Goal: Check status: Check status

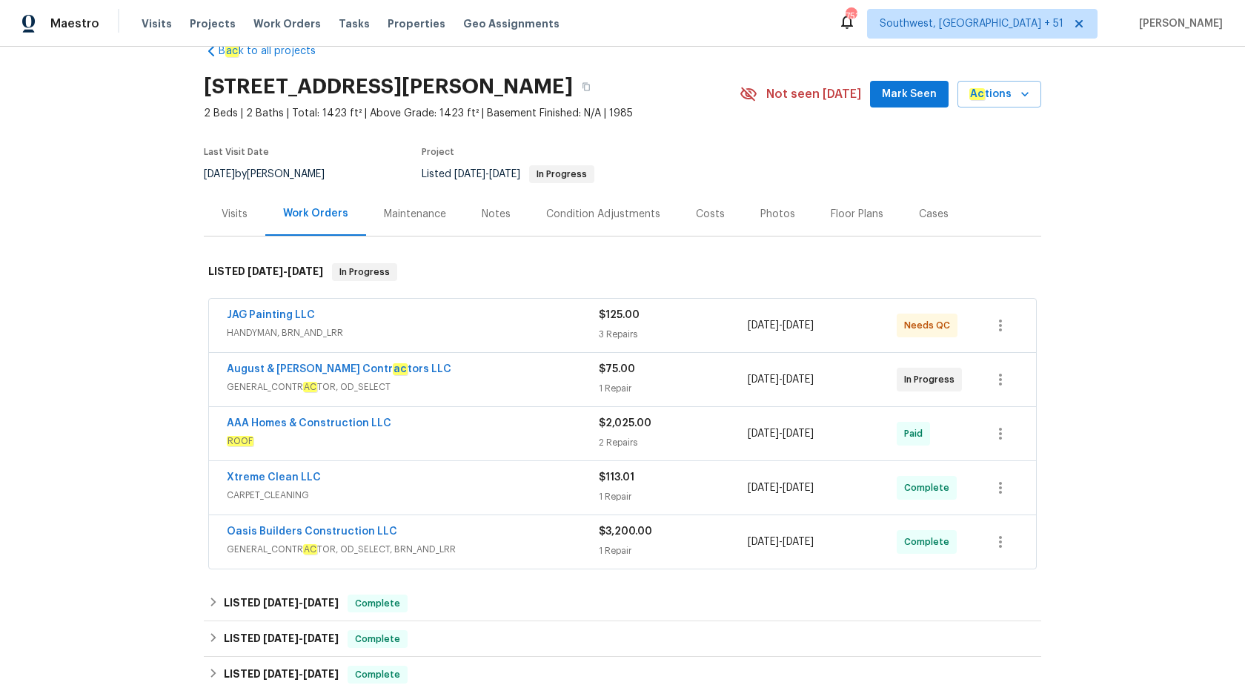
scroll to position [87, 0]
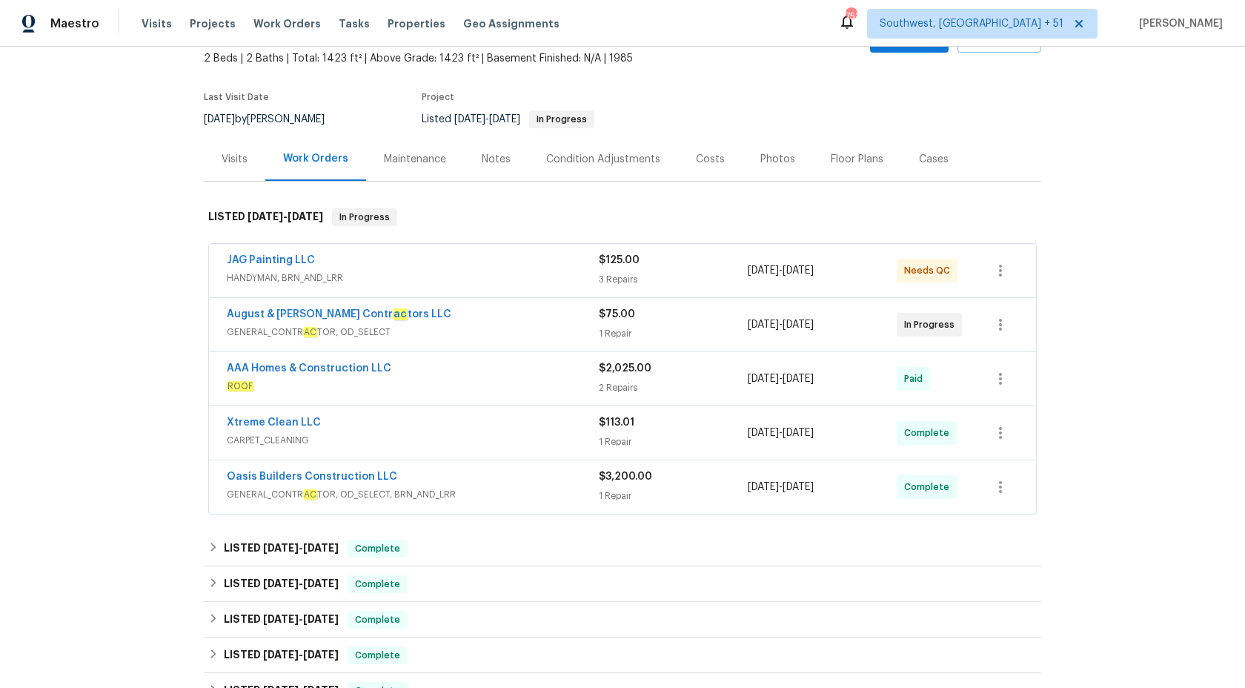
click at [471, 272] on span "HANDYMAN, BRN_AND_LRR" at bounding box center [413, 277] width 372 height 15
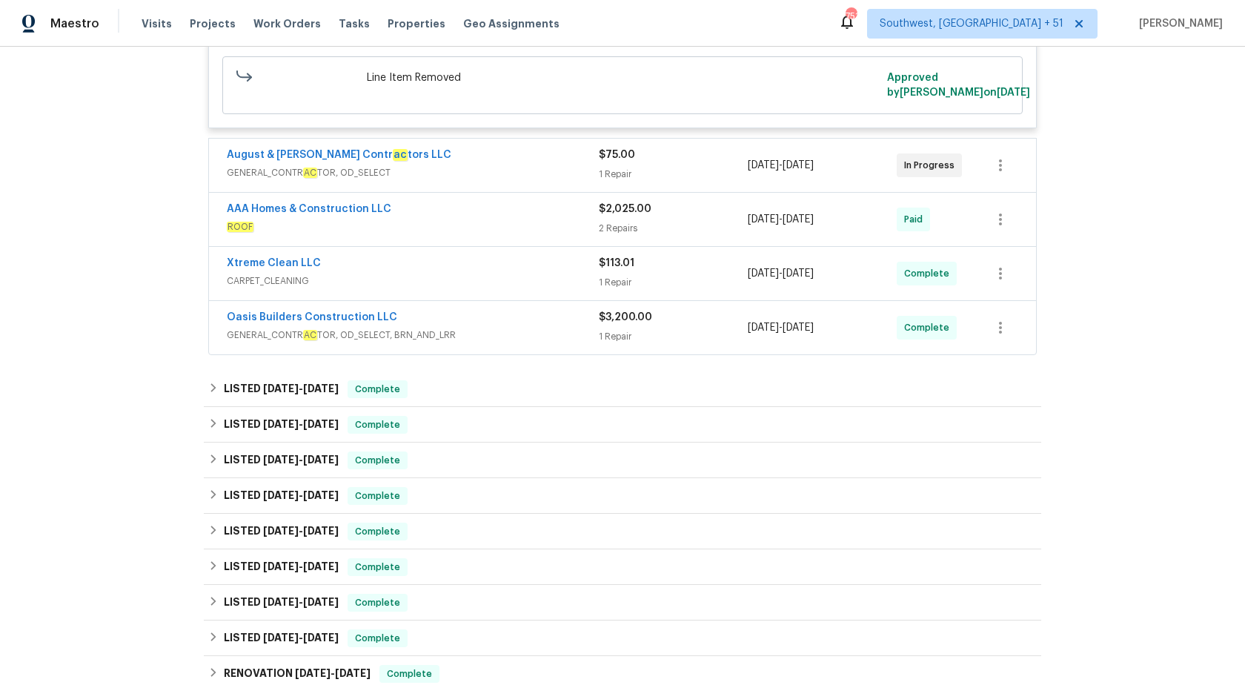
scroll to position [694, 0]
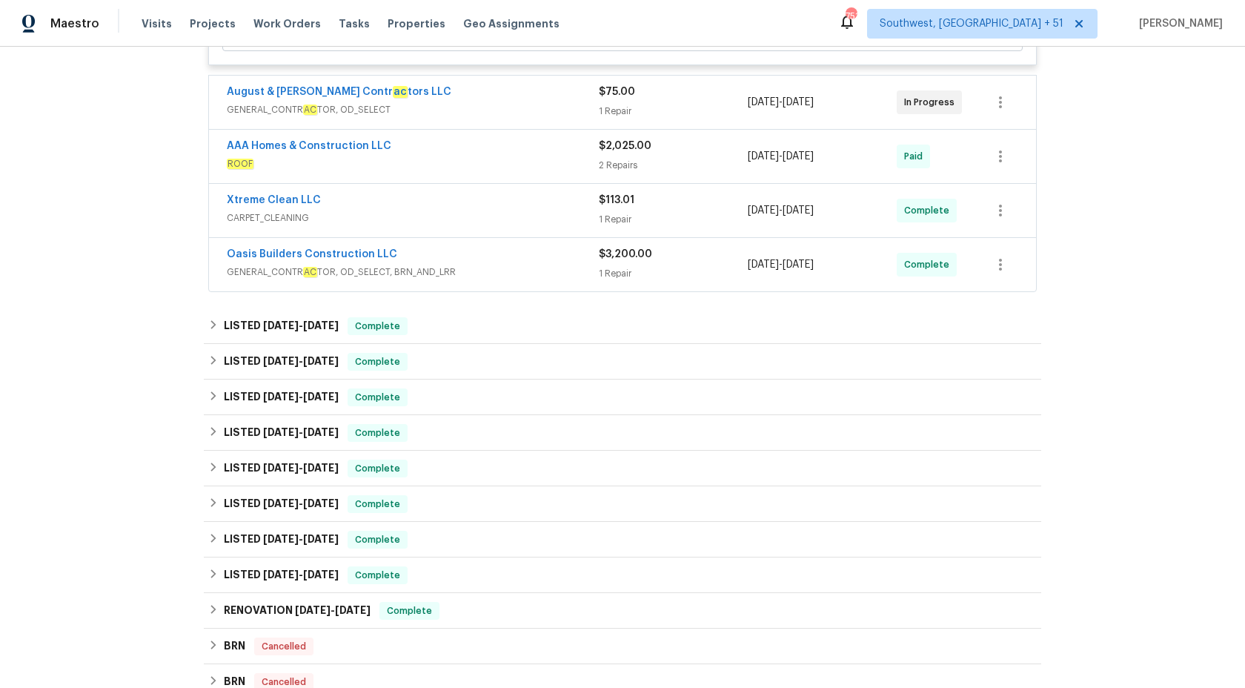
click at [471, 279] on span "GENERAL_CONTR AC TOR, OD_SELECT, BRN_AND_LRR" at bounding box center [413, 272] width 372 height 15
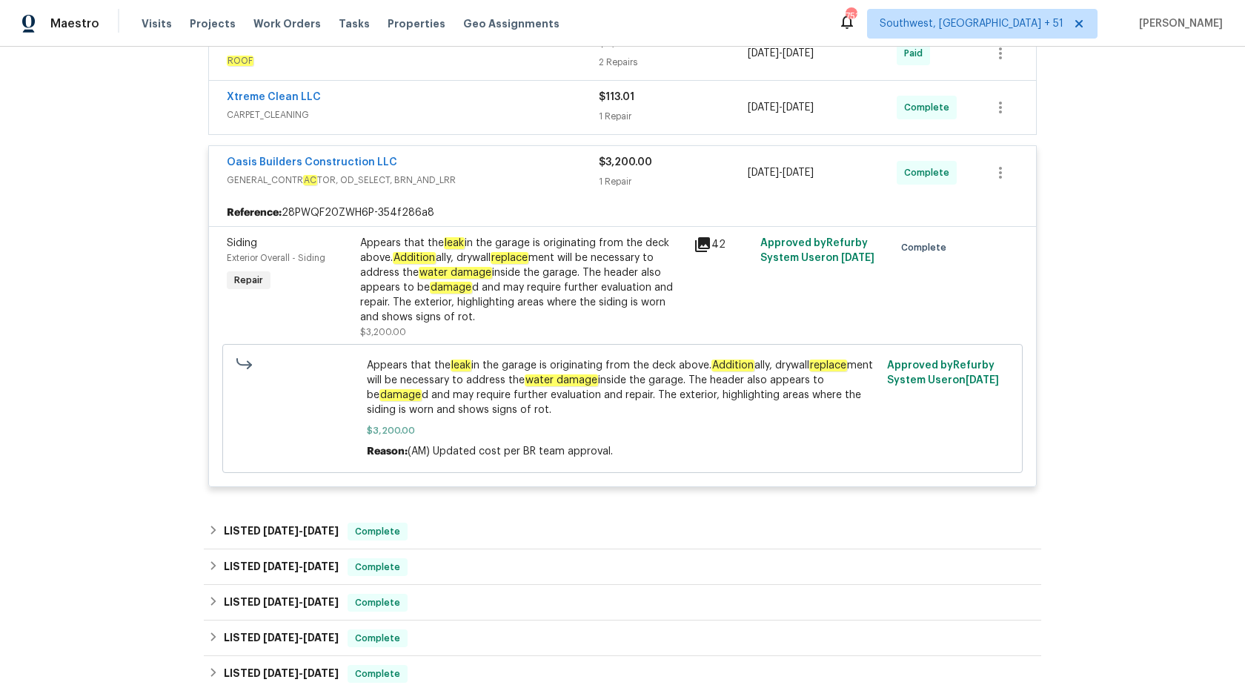
scroll to position [813, 0]
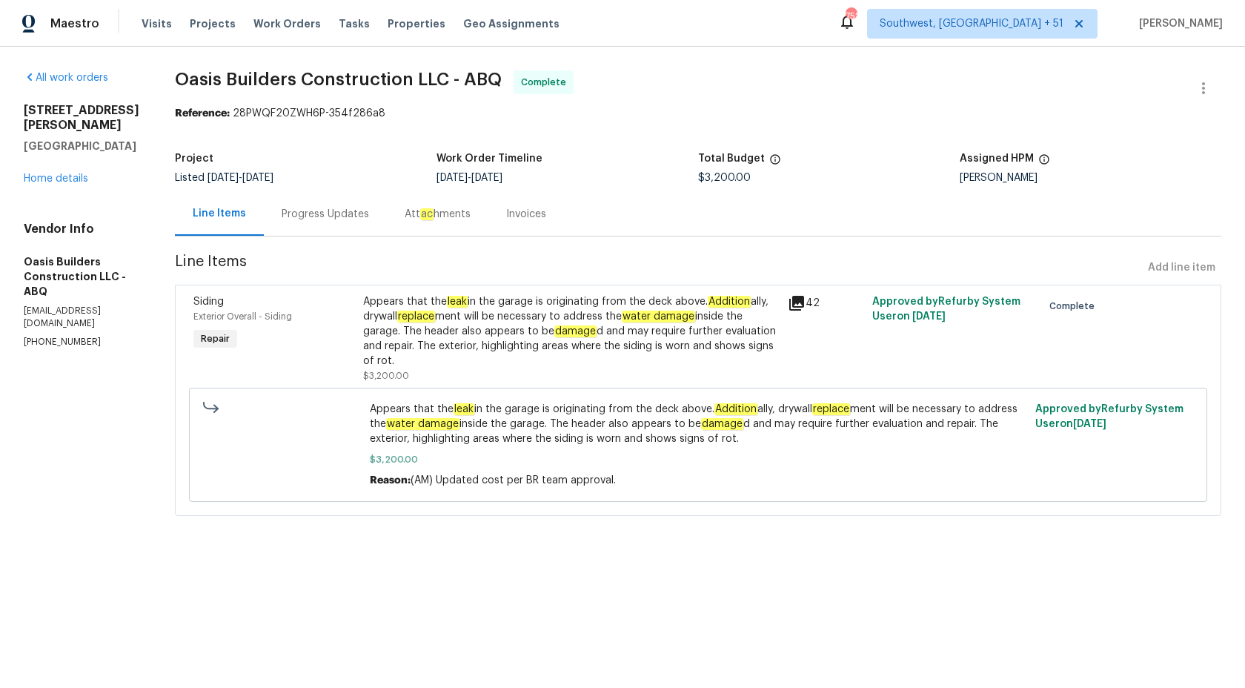
click at [294, 216] on div "Progress Updates" at bounding box center [325, 214] width 87 height 15
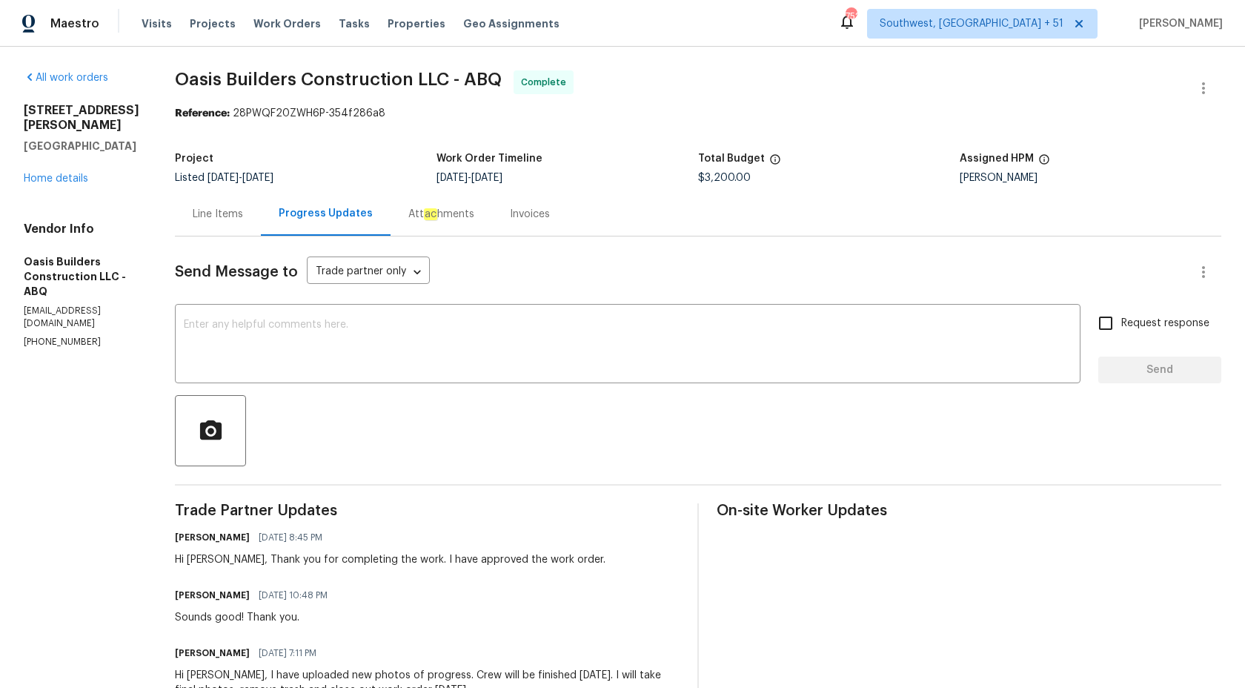
click at [515, 209] on div "Invoices" at bounding box center [530, 214] width 40 height 15
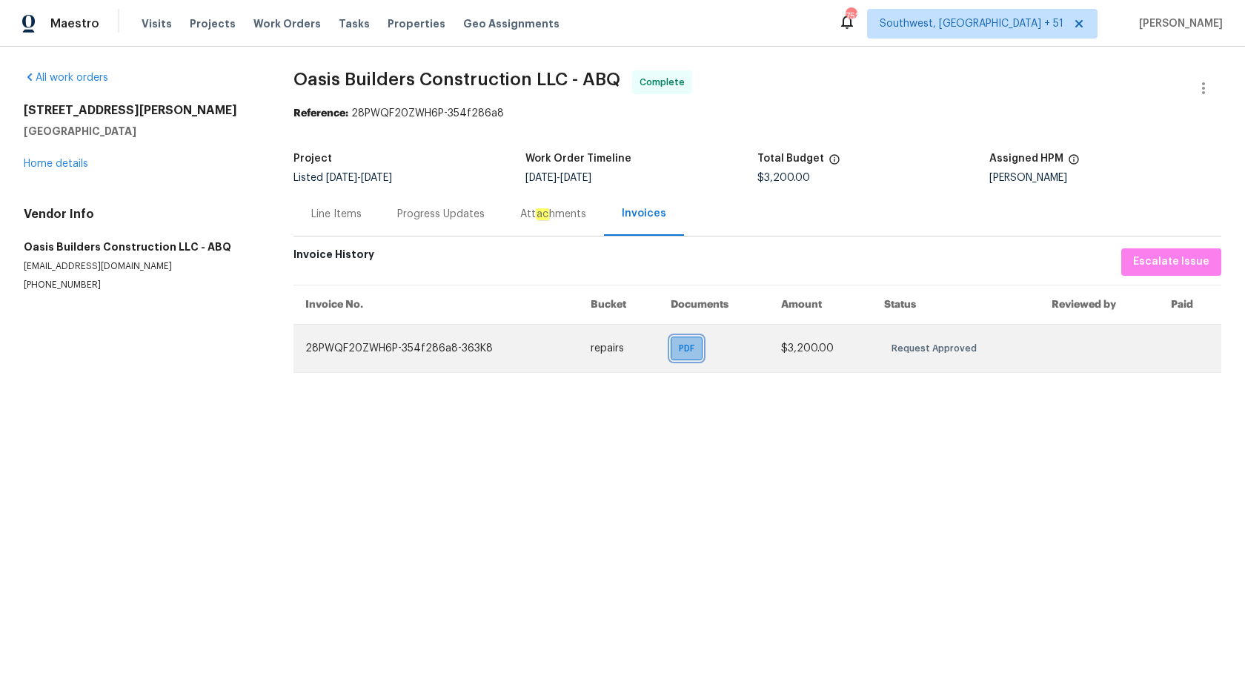
click at [683, 353] on span "PDF" at bounding box center [689, 348] width 21 height 15
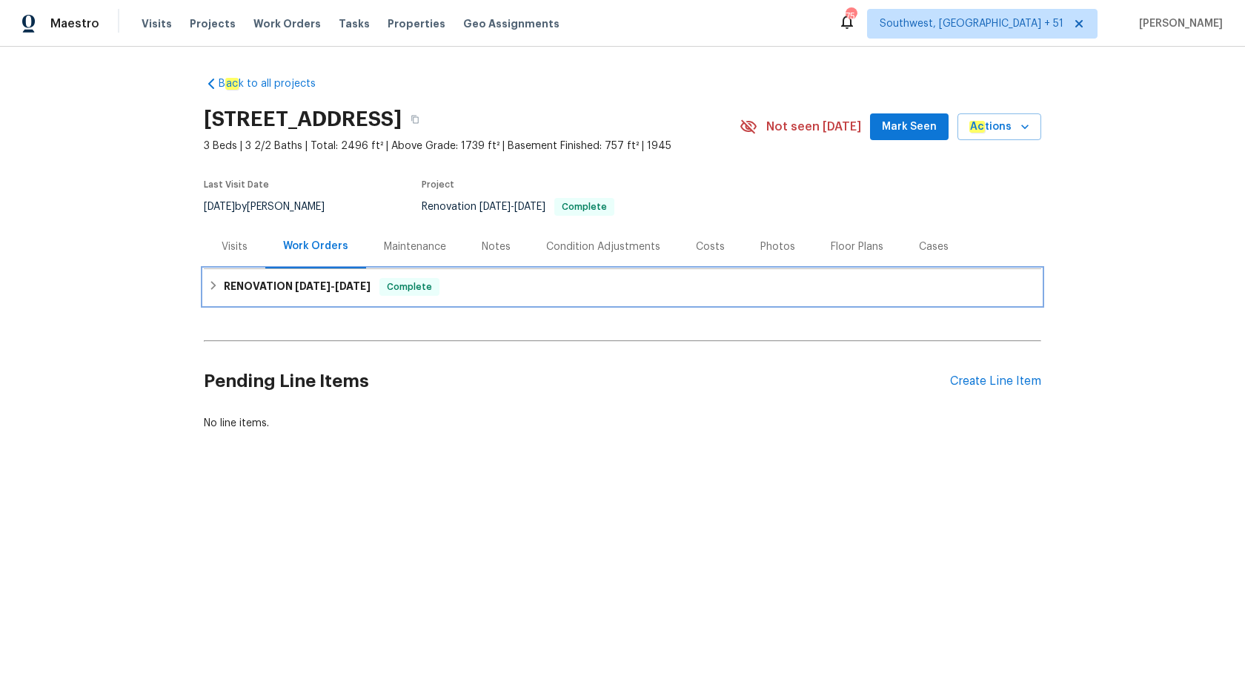
click at [369, 283] on span "[DATE]" at bounding box center [353, 286] width 36 height 10
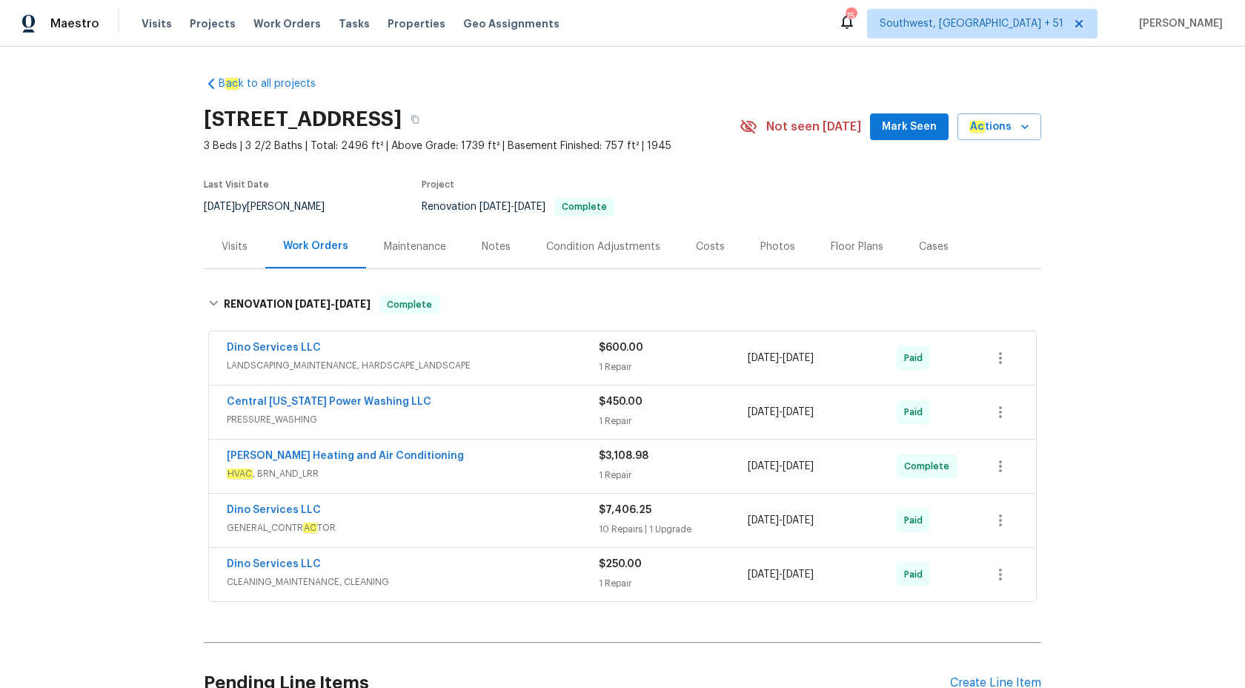
click at [479, 348] on div "Dino Services LLC" at bounding box center [413, 349] width 372 height 18
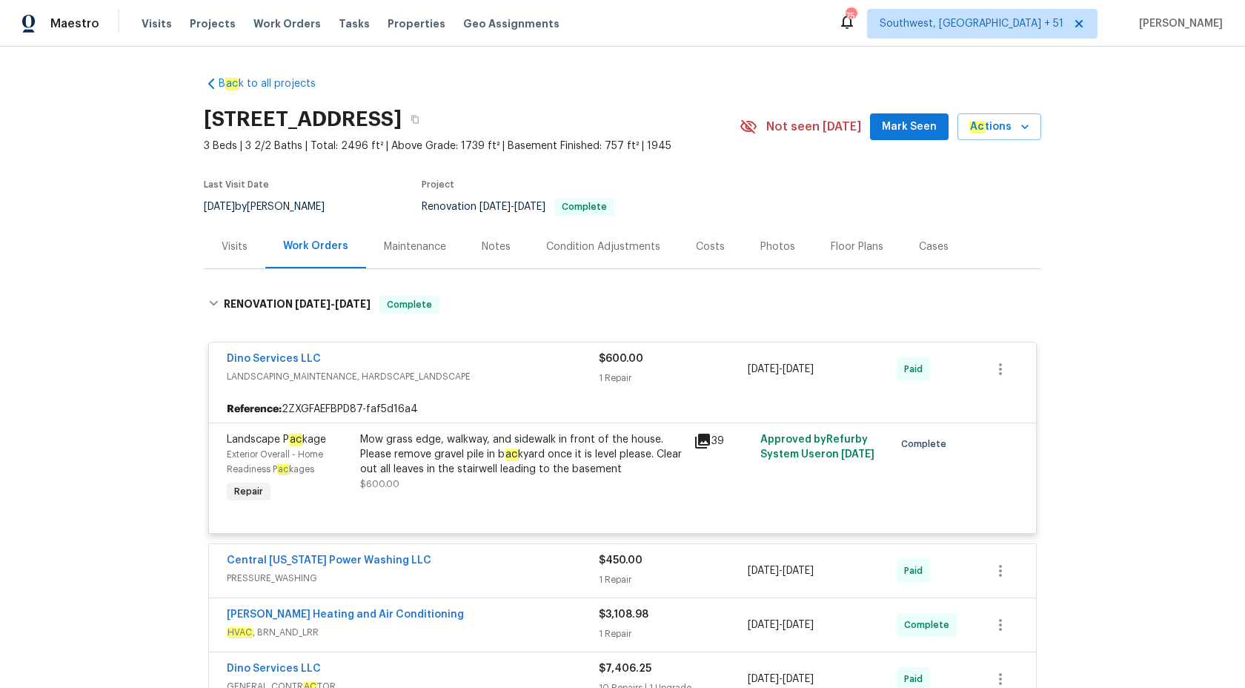
click at [483, 347] on div "Dino Services LLC LANDSCAPING_MAINTENANCE, HARDSCAPE_LANDSCAPE $600.00 1 Repair…" at bounding box center [622, 368] width 827 height 53
click at [542, 380] on span "LANDSCAPING_MAINTENANCE, HARDSCAPE_LANDSCAPE" at bounding box center [413, 376] width 372 height 15
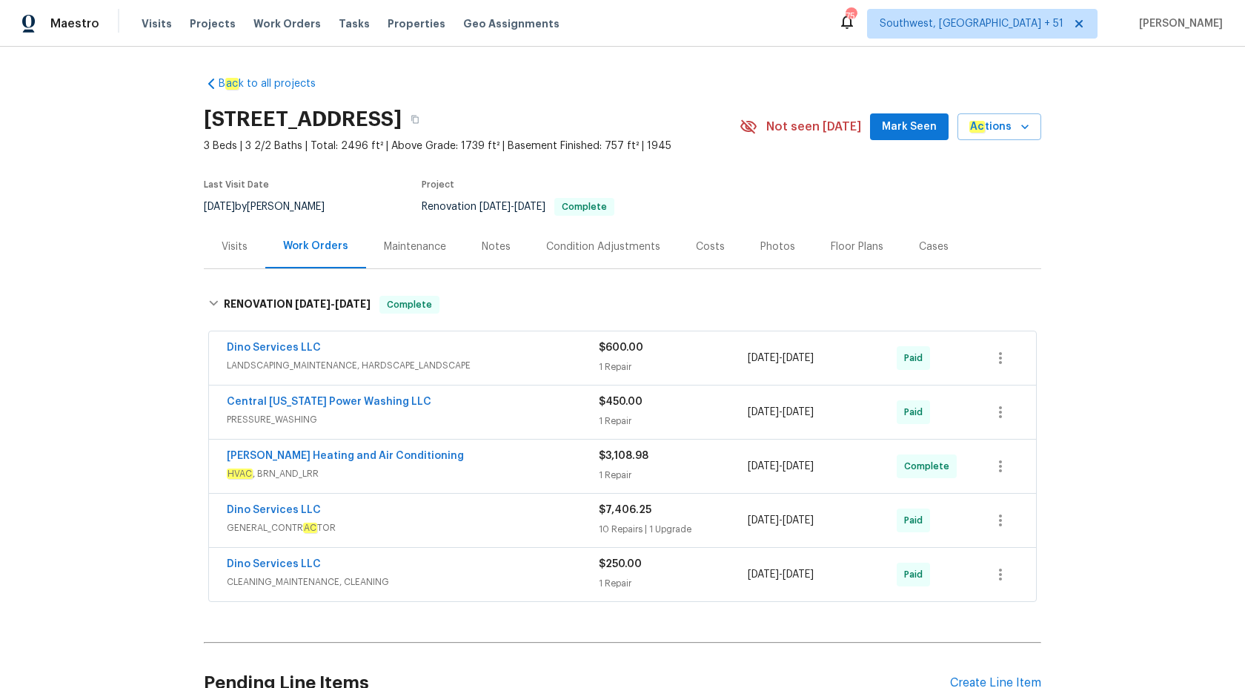
click at [549, 425] on span "PRESSURE_WASHING" at bounding box center [413, 419] width 372 height 15
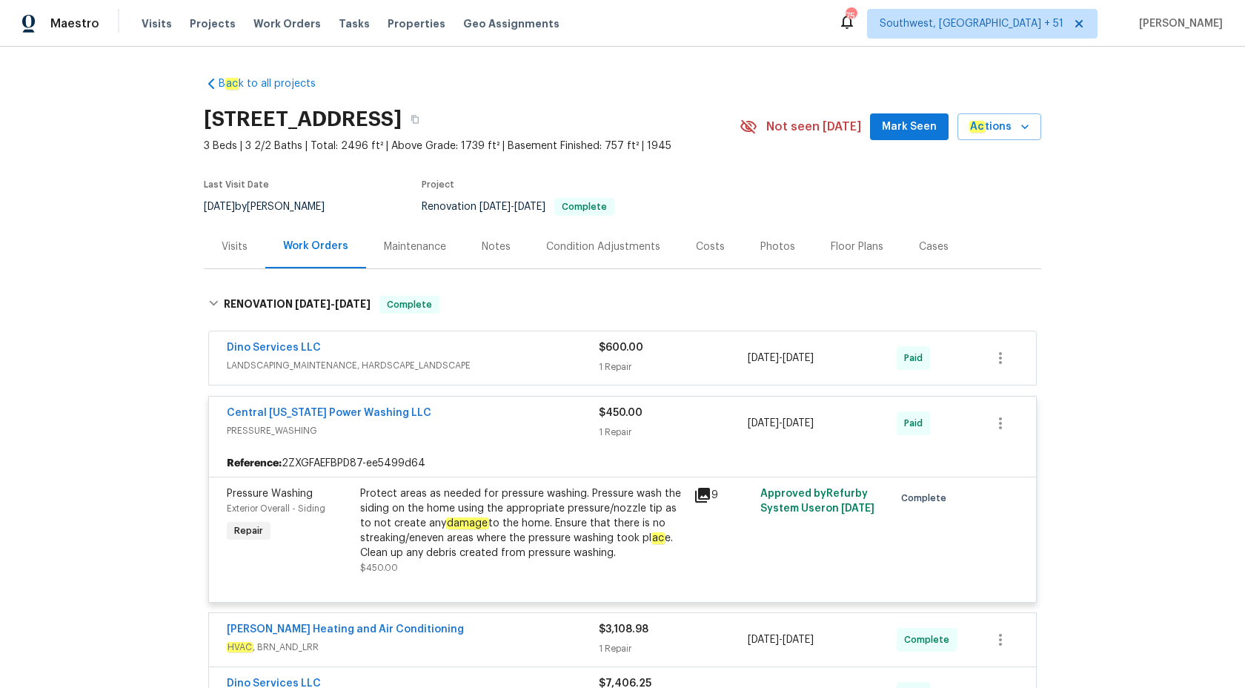
click at [549, 425] on span "PRESSURE_WASHING" at bounding box center [413, 430] width 372 height 15
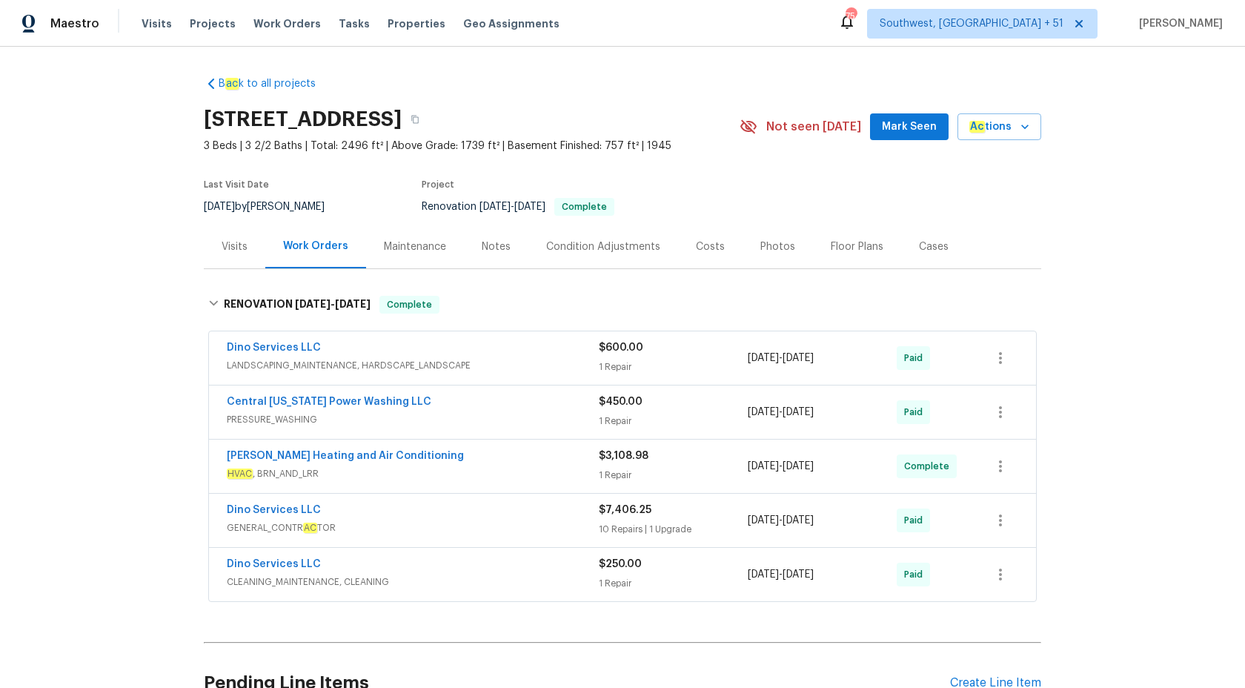
click at [526, 464] on div "Mayer Heating and Air Conditioning" at bounding box center [413, 457] width 372 height 18
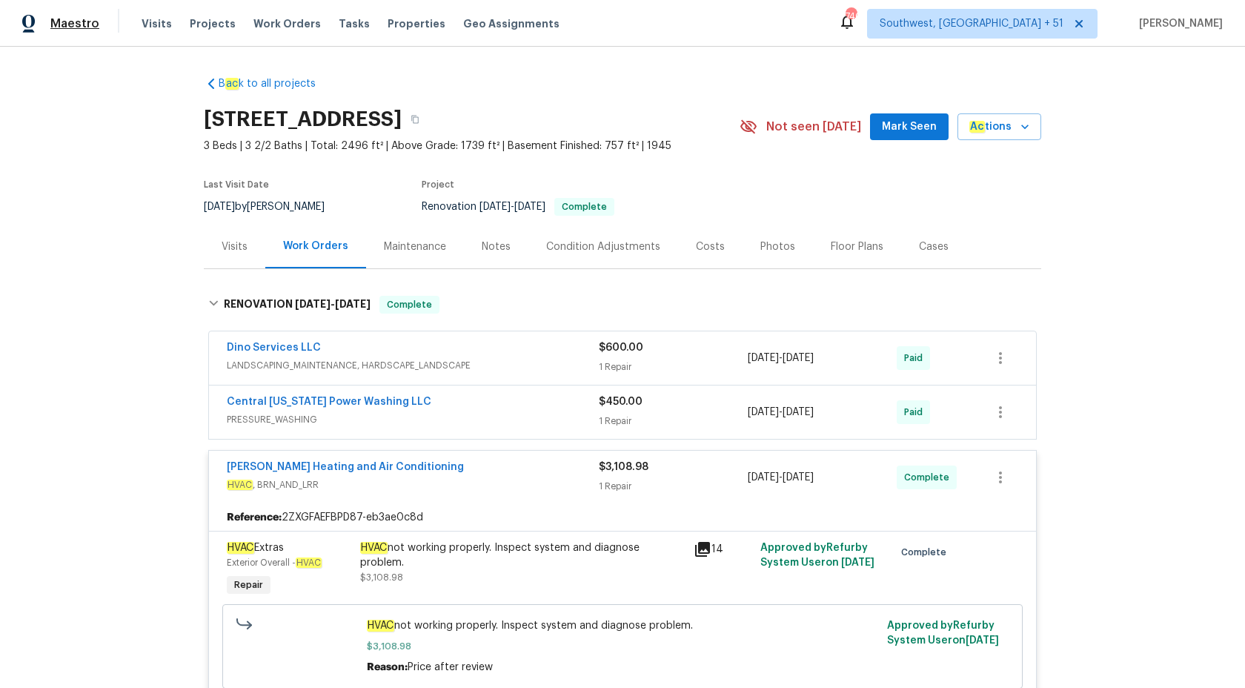
click at [62, 26] on span "Maestro" at bounding box center [74, 23] width 49 height 15
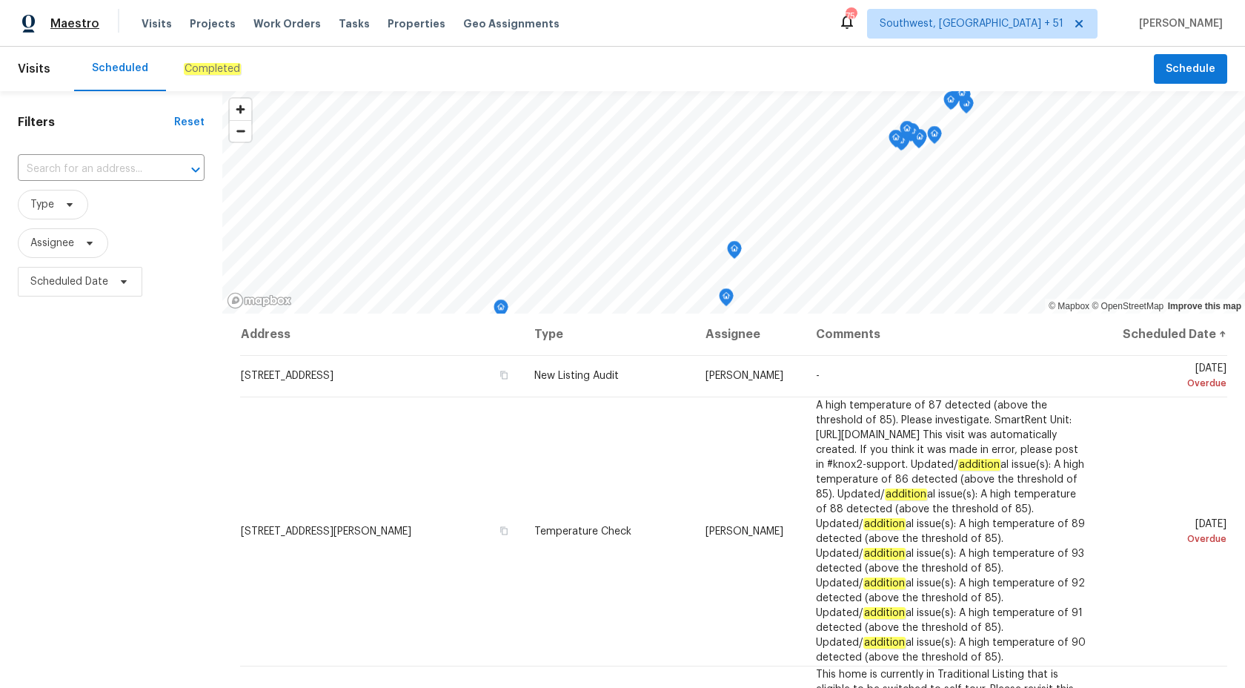
click at [66, 27] on span "Maestro" at bounding box center [74, 23] width 49 height 15
click at [209, 76] on div "Completed" at bounding box center [212, 69] width 93 height 44
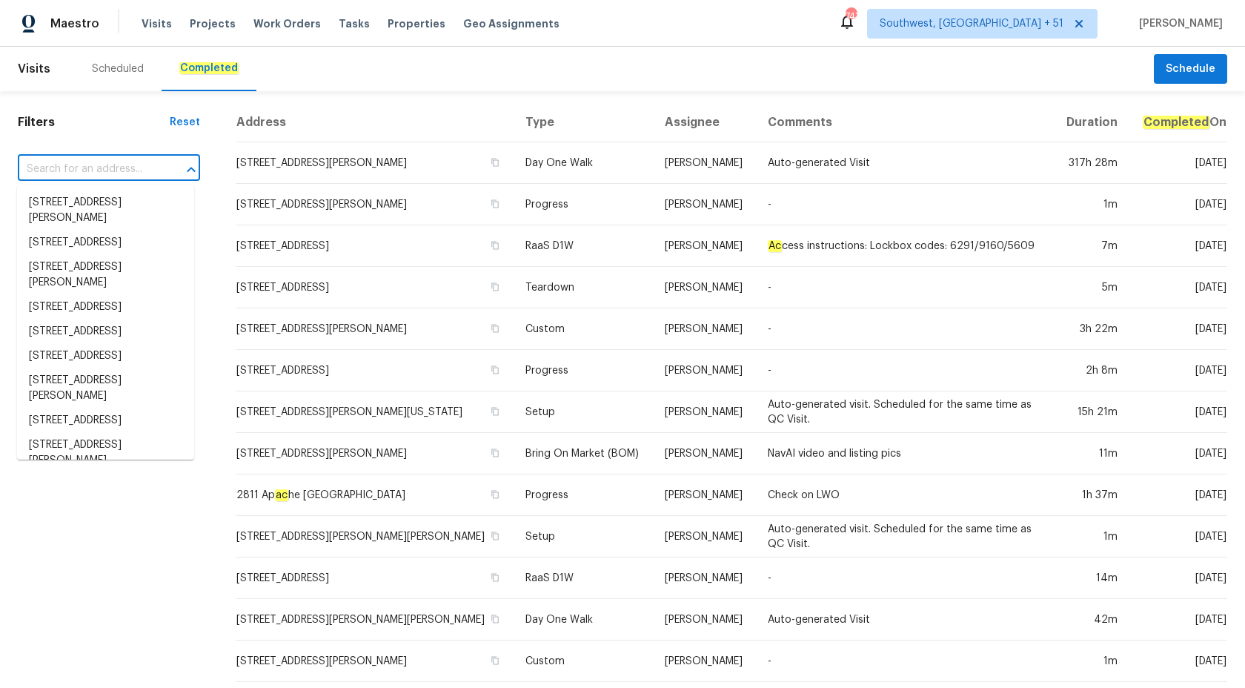
click at [92, 170] on input "text" at bounding box center [88, 169] width 141 height 23
paste input "[STREET_ADDRESS]"
type input "6608 Orford Ct, Raleigh, NC 27615"
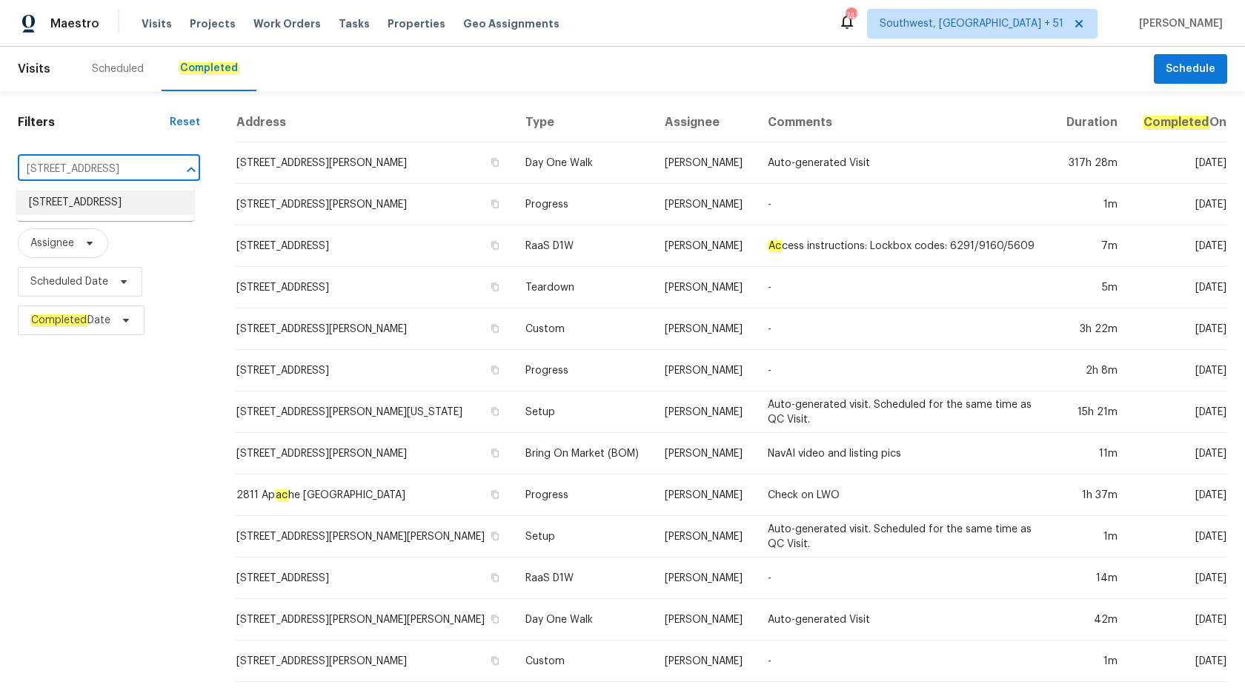
click at [96, 209] on li "6608 Orford Ct, Raleigh, NC 27615" at bounding box center [105, 202] width 177 height 24
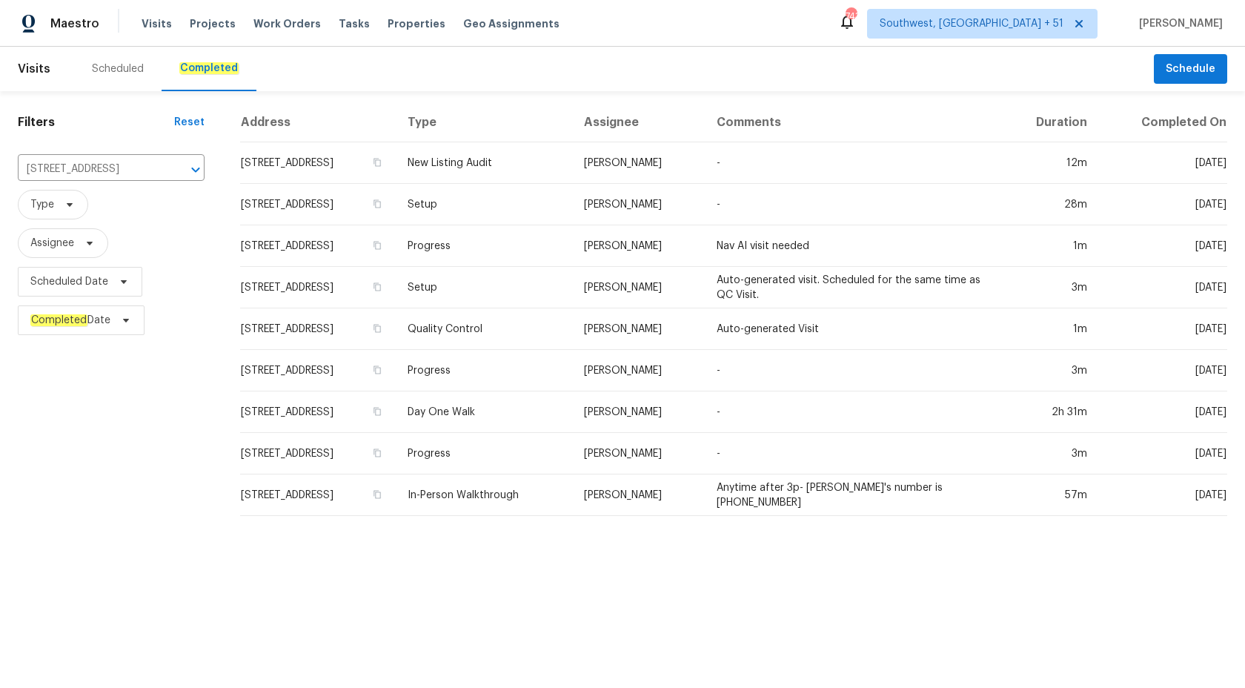
click at [694, 223] on td "Joseph White" at bounding box center [638, 204] width 133 height 41
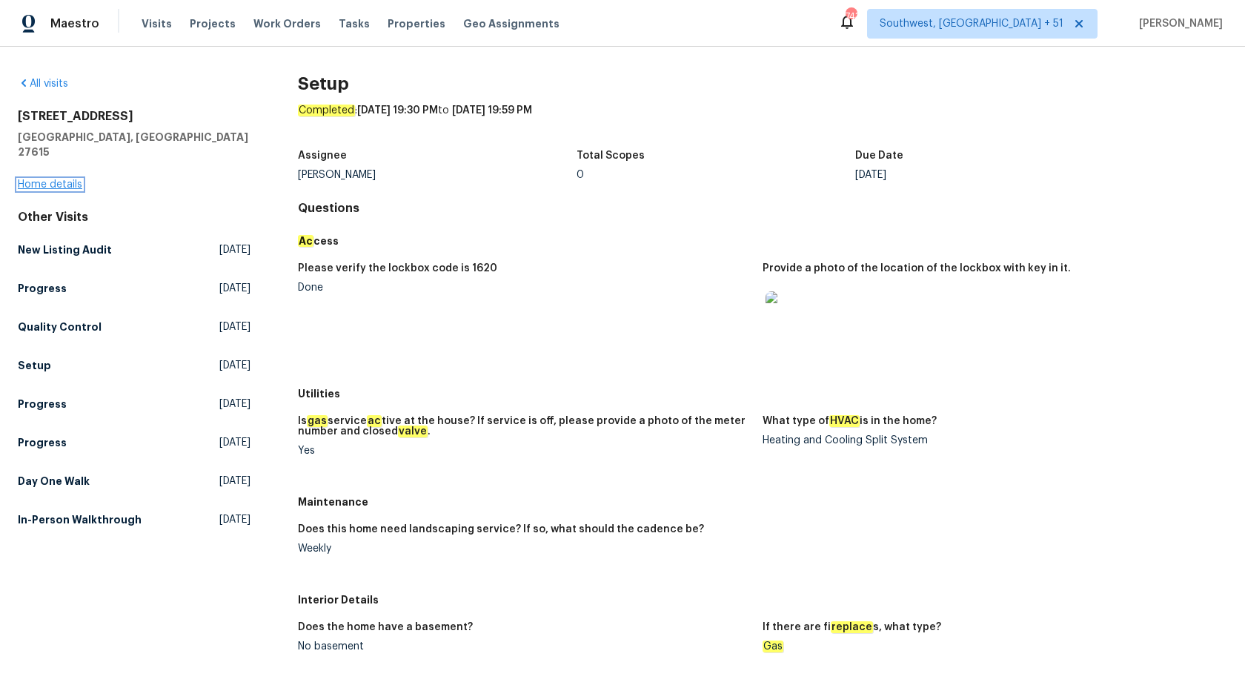
click at [36, 179] on link "Home details" at bounding box center [50, 184] width 64 height 10
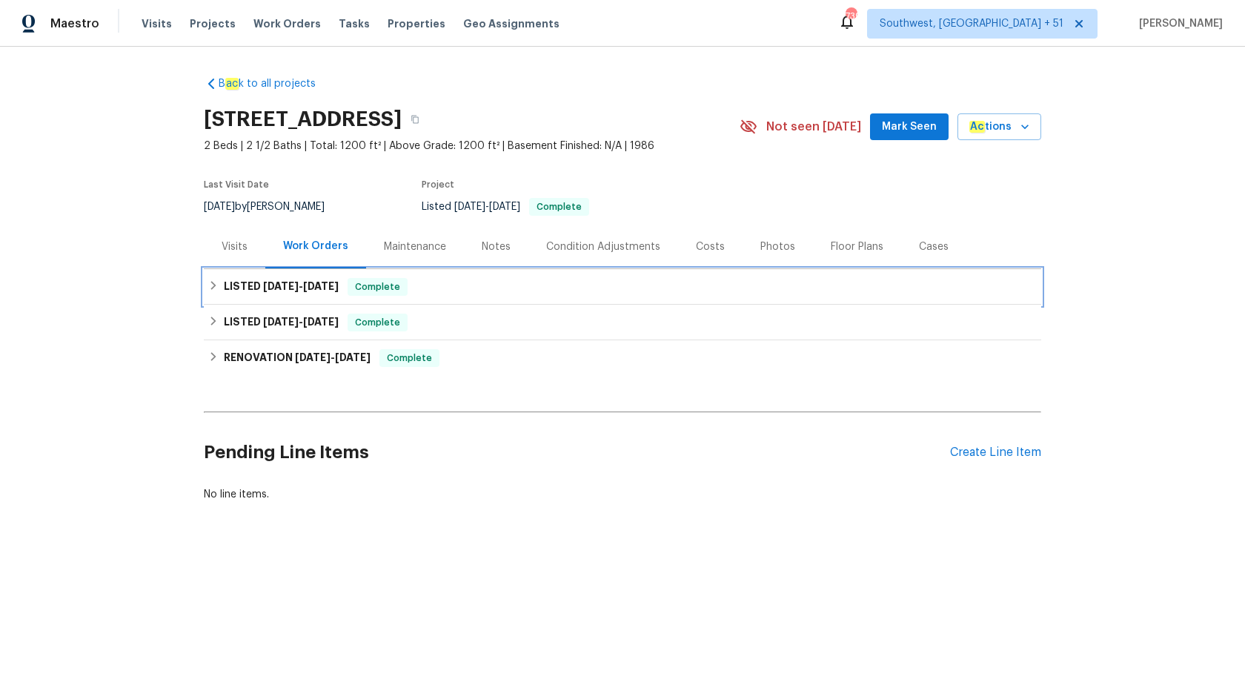
click at [242, 282] on h6 "LISTED 9/9/25 - 9/9/25" at bounding box center [281, 287] width 115 height 18
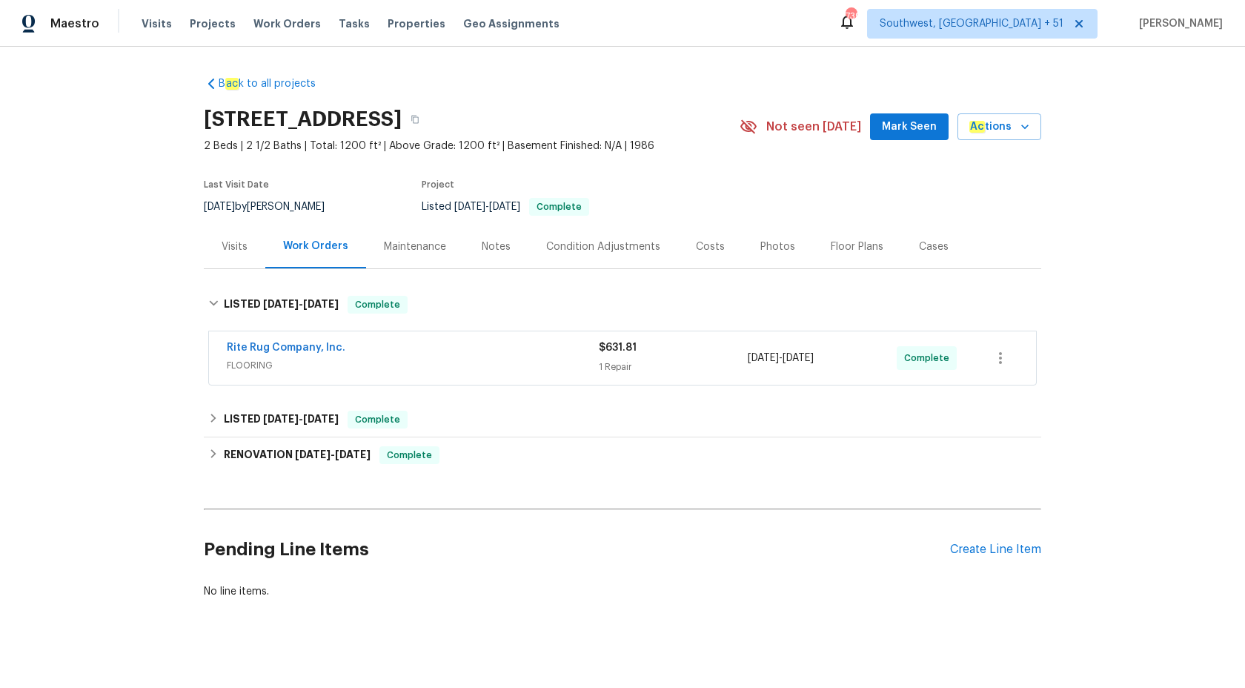
click at [578, 360] on span "FLOORING" at bounding box center [413, 365] width 372 height 15
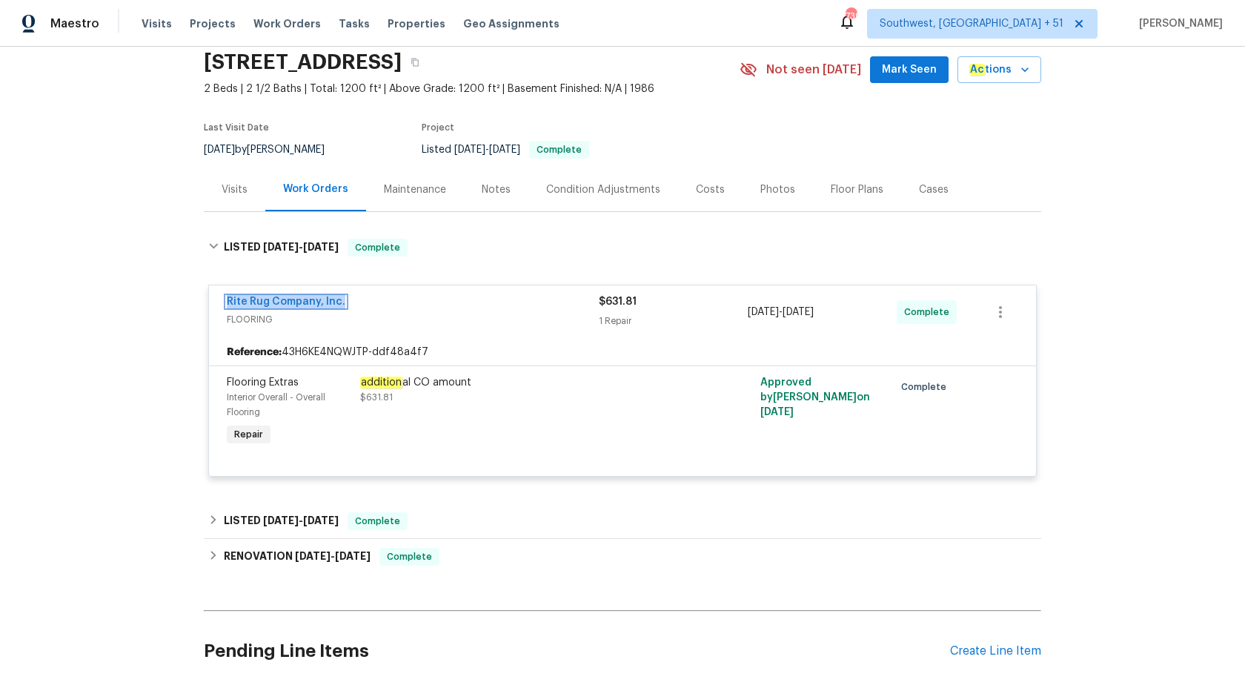
scroll to position [171, 0]
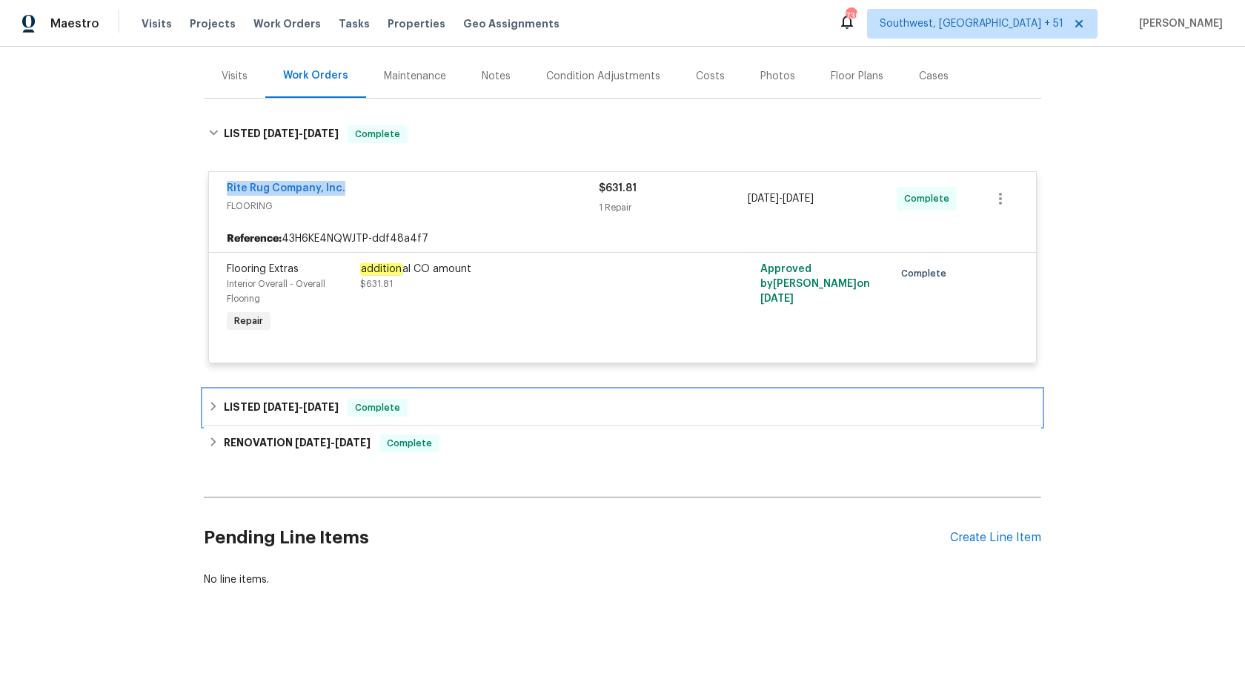
click at [372, 408] on span "Complete" at bounding box center [377, 407] width 57 height 15
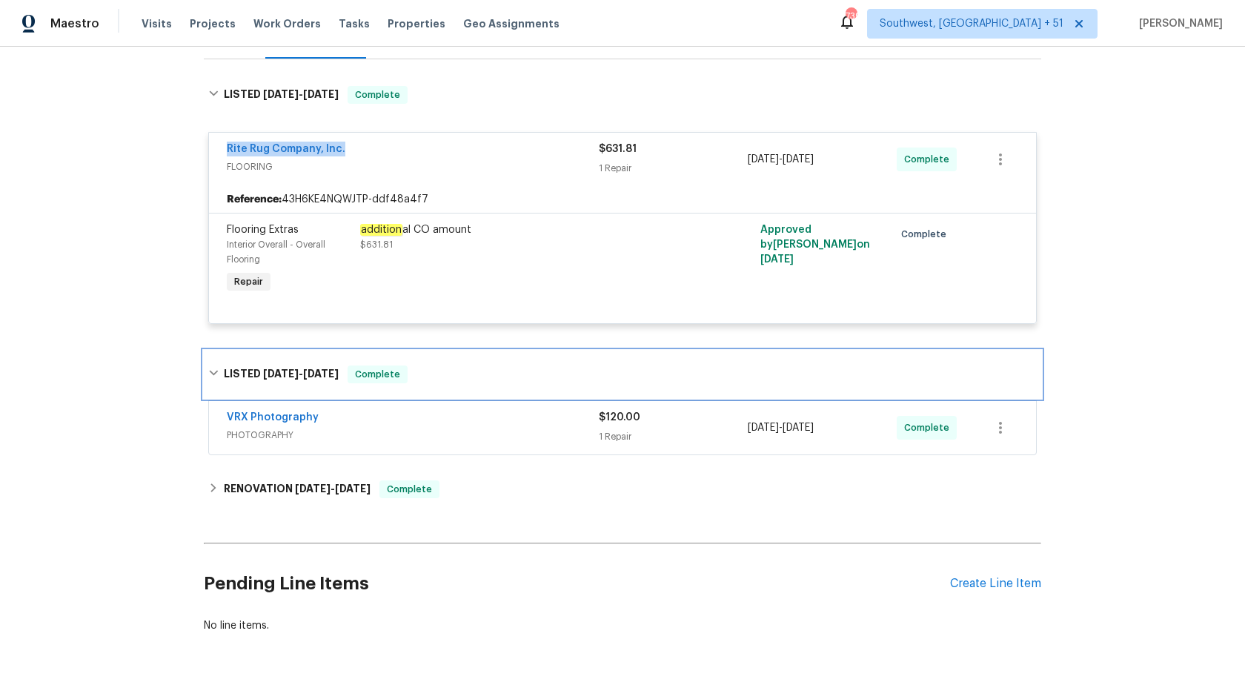
scroll to position [212, 0]
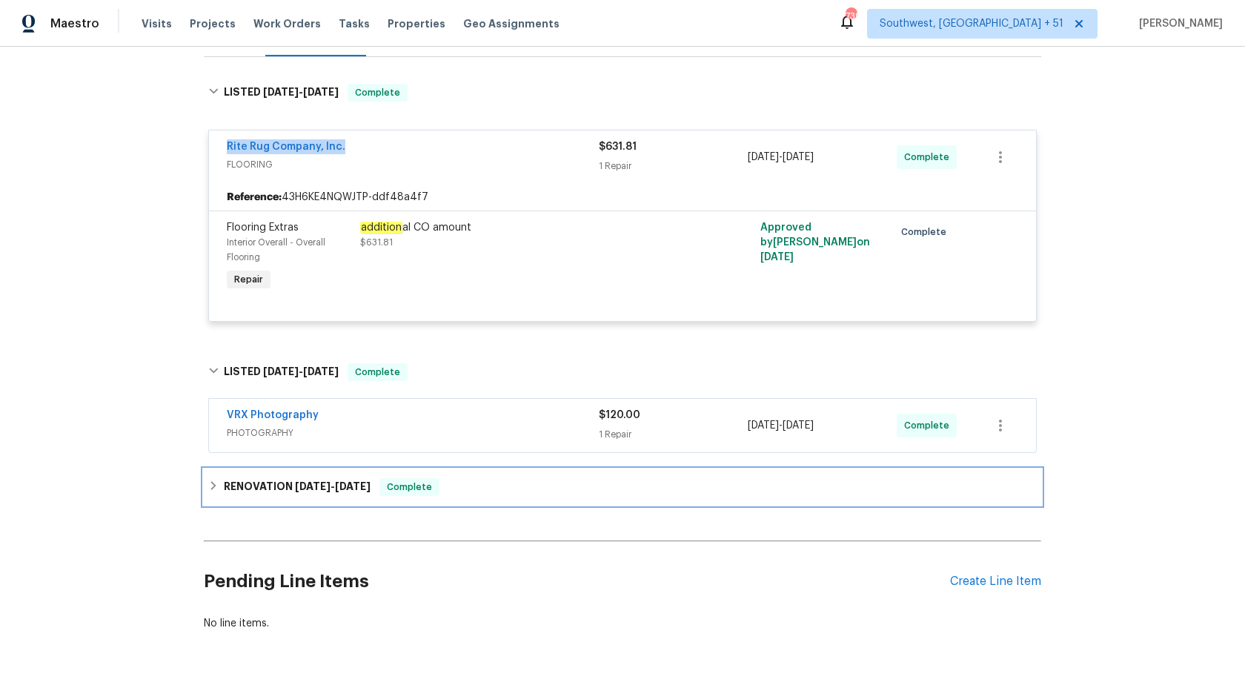
click at [408, 490] on span "Complete" at bounding box center [409, 486] width 57 height 15
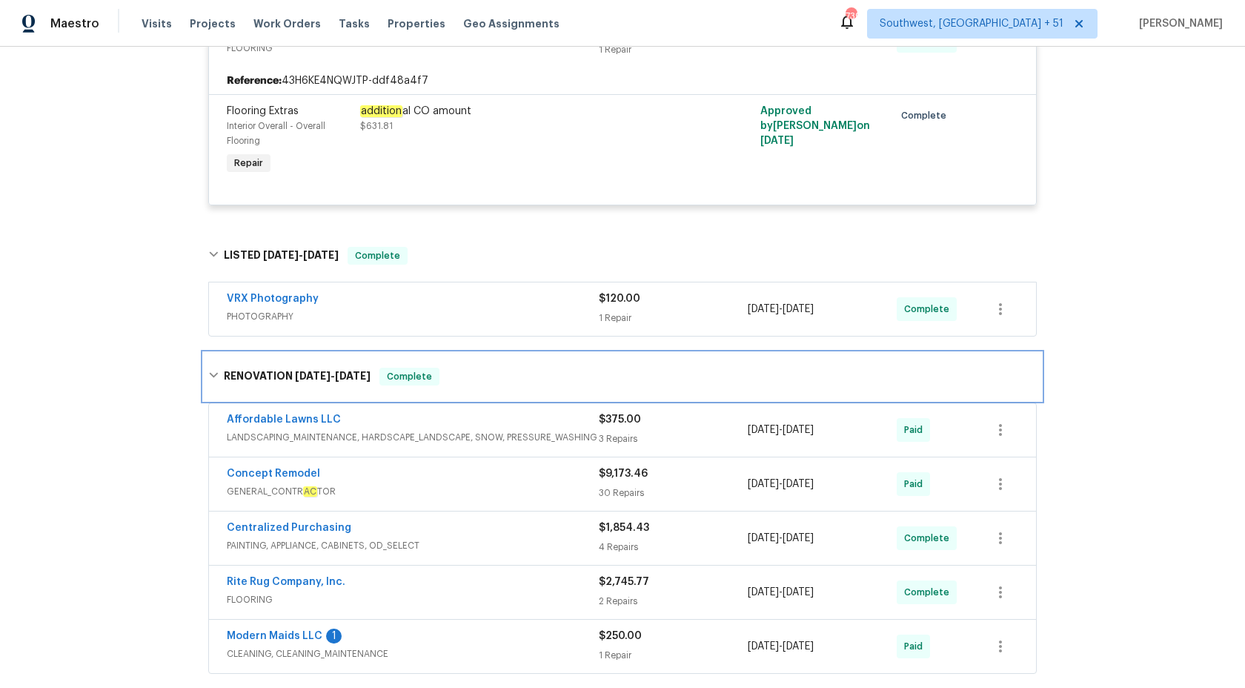
scroll to position [546, 0]
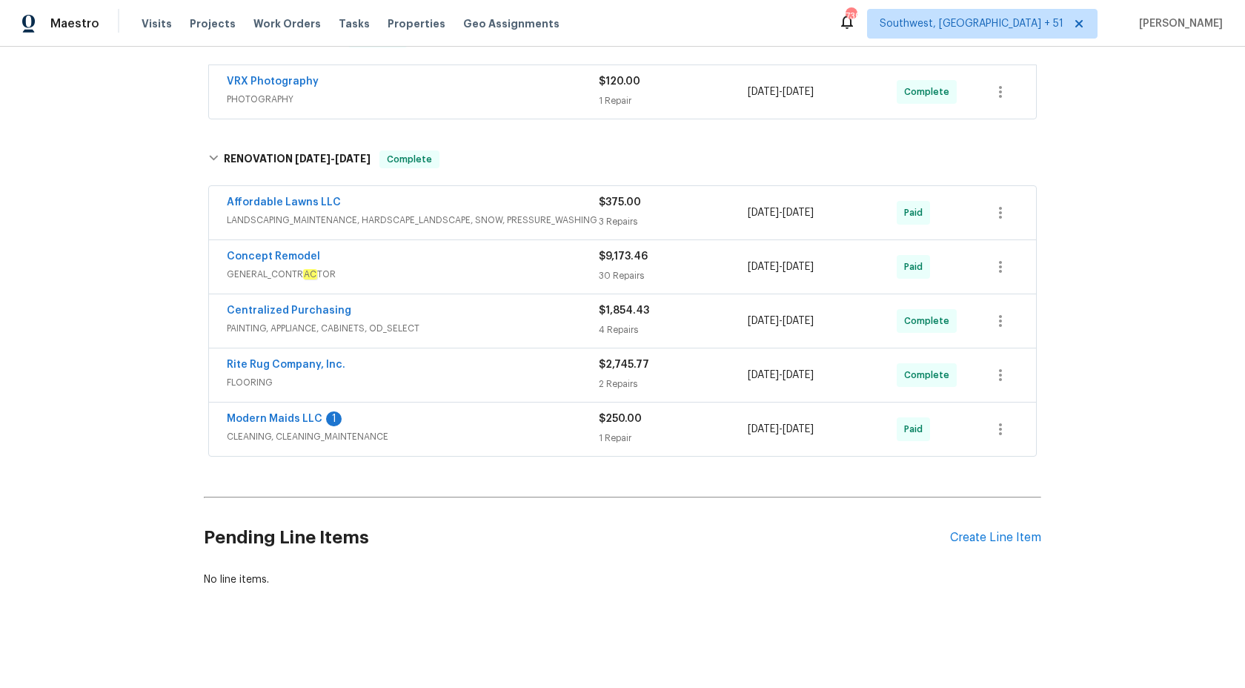
click at [468, 436] on span "CLEANING, CLEANING_MAINTENANCE" at bounding box center [413, 436] width 372 height 15
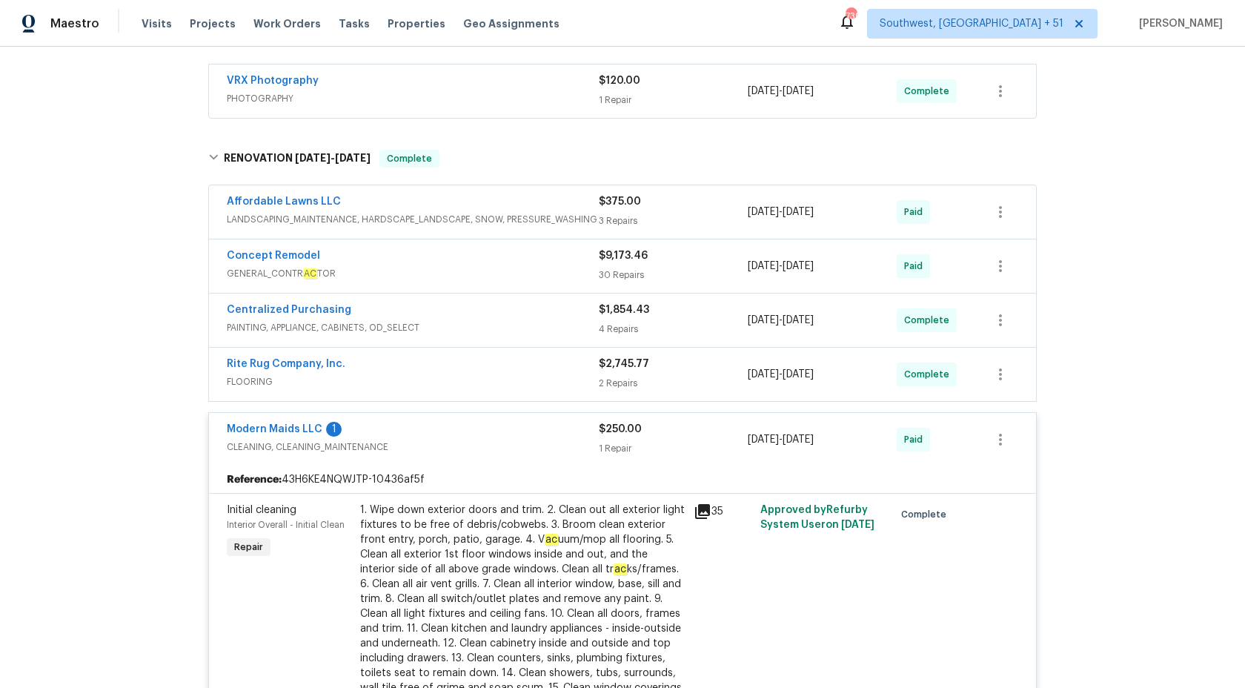
scroll to position [0, 0]
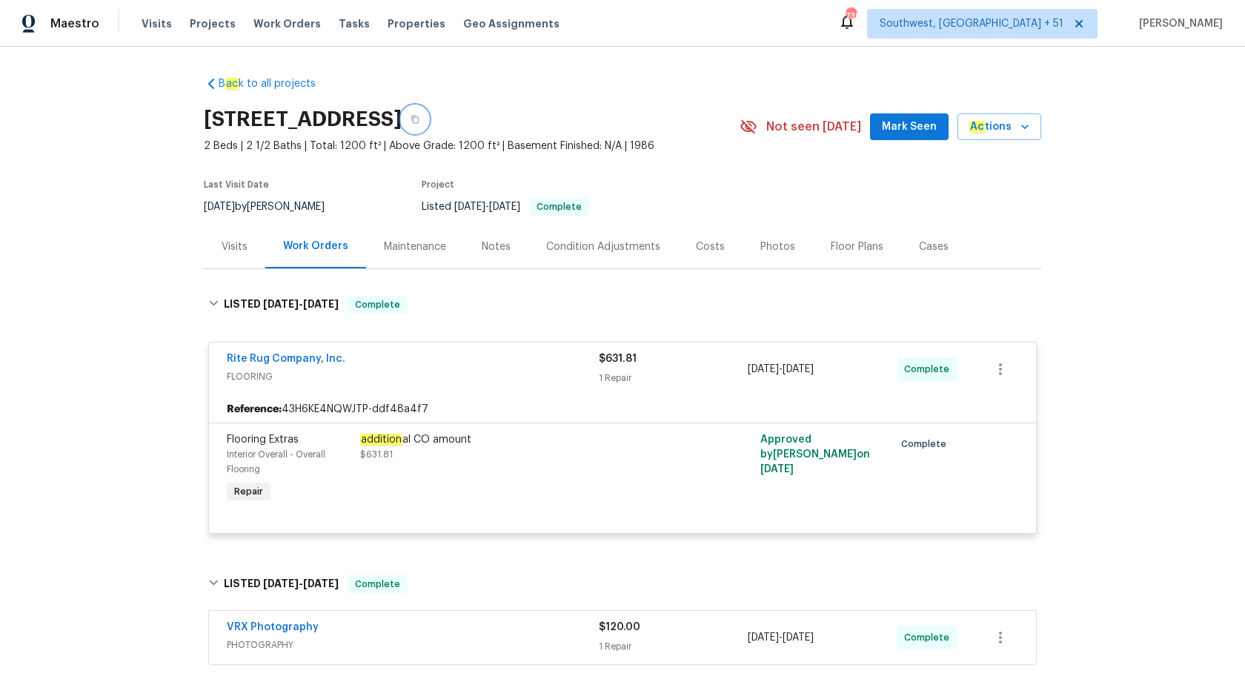
click at [428, 125] on button "button" at bounding box center [415, 119] width 27 height 27
click at [93, 24] on span "Maestro" at bounding box center [74, 23] width 49 height 15
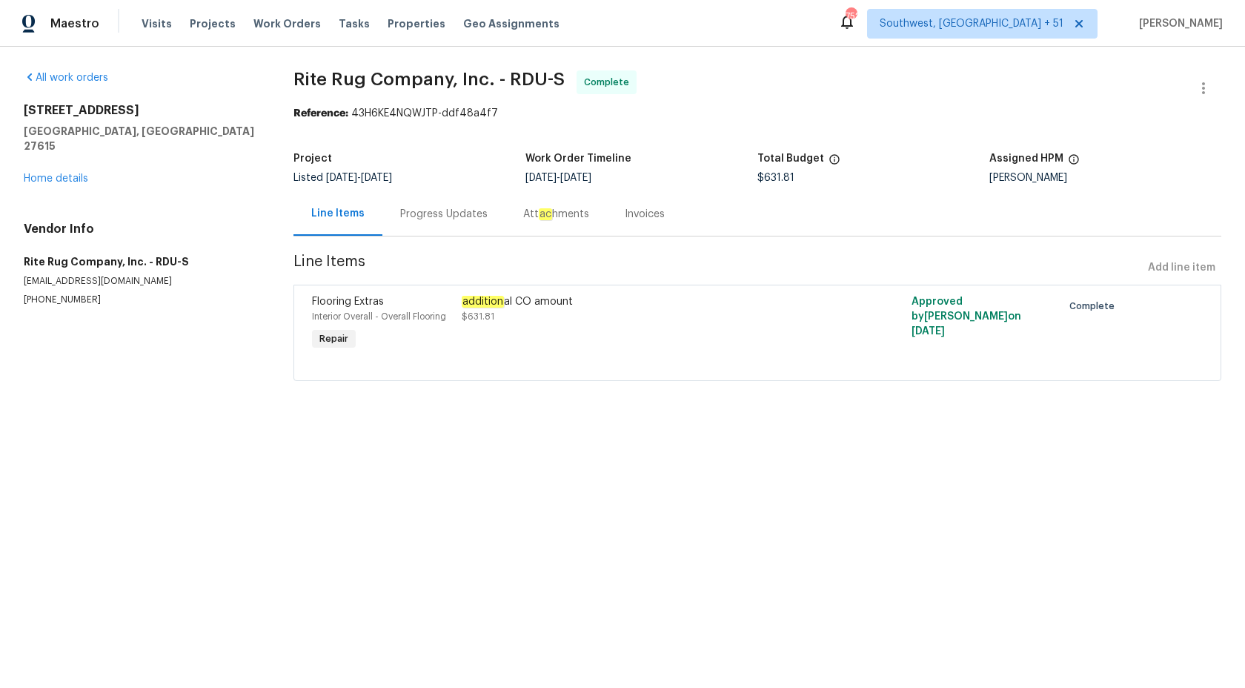
click at [450, 209] on div "Progress Updates" at bounding box center [443, 214] width 87 height 15
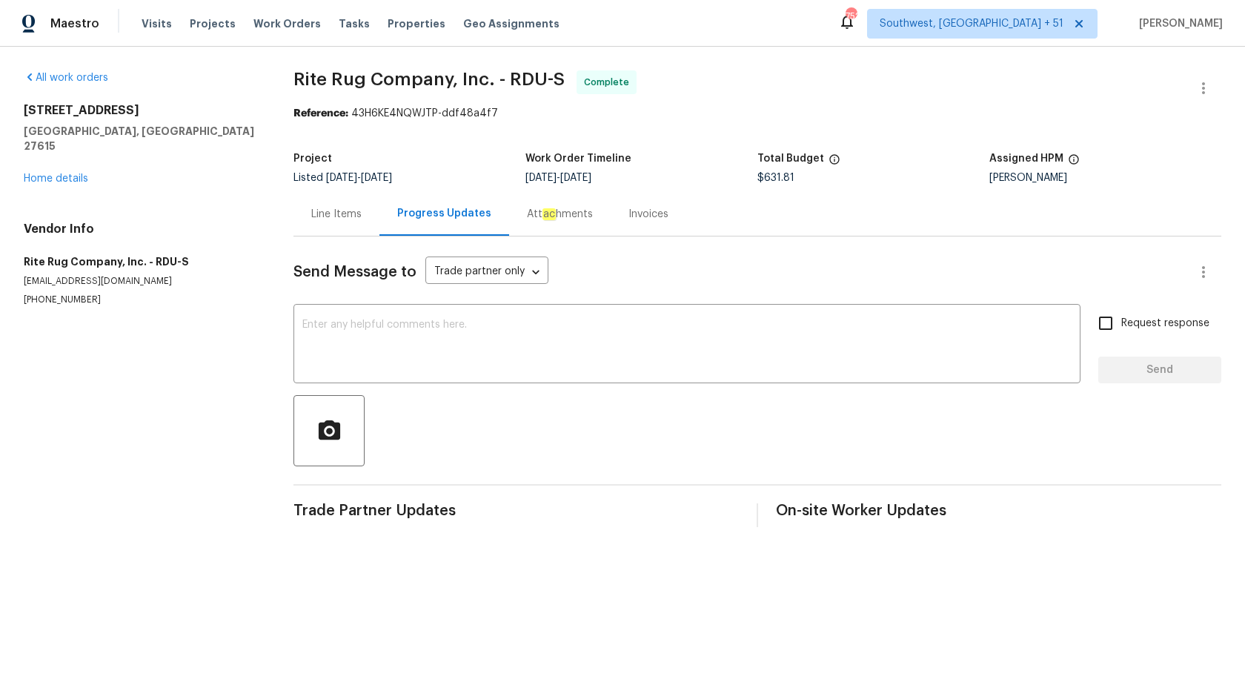
click at [648, 209] on div "Invoices" at bounding box center [648, 214] width 40 height 15
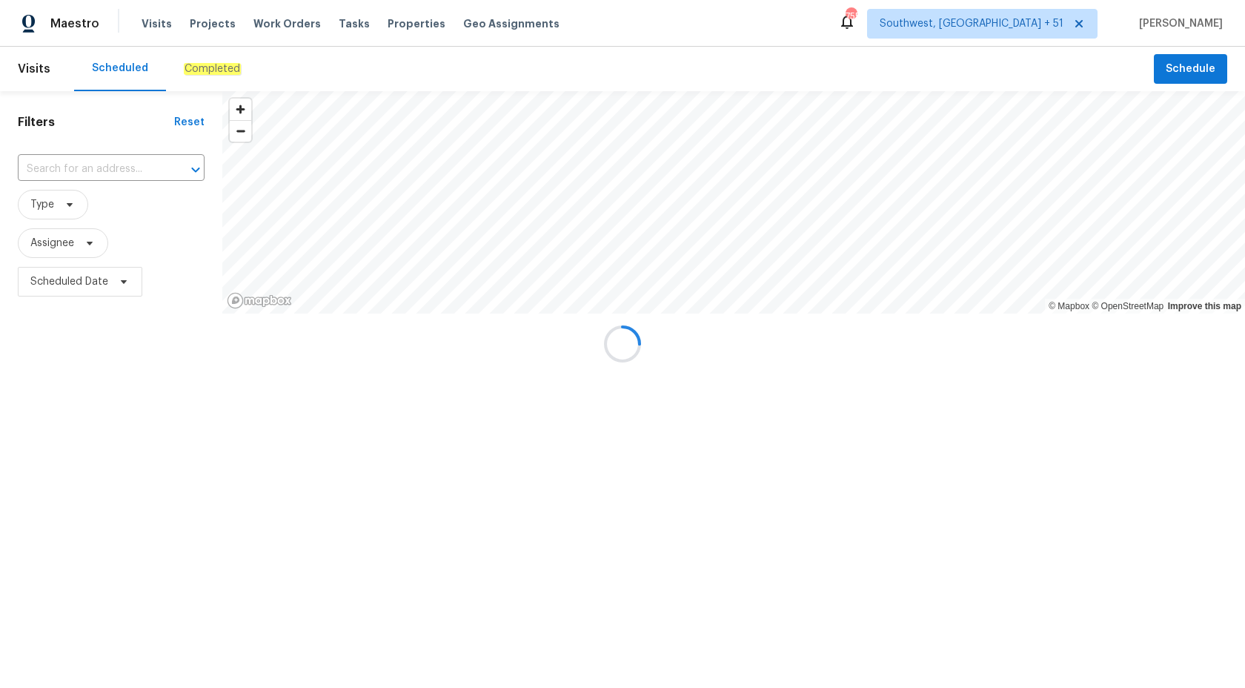
click at [228, 64] on div at bounding box center [622, 344] width 1245 height 688
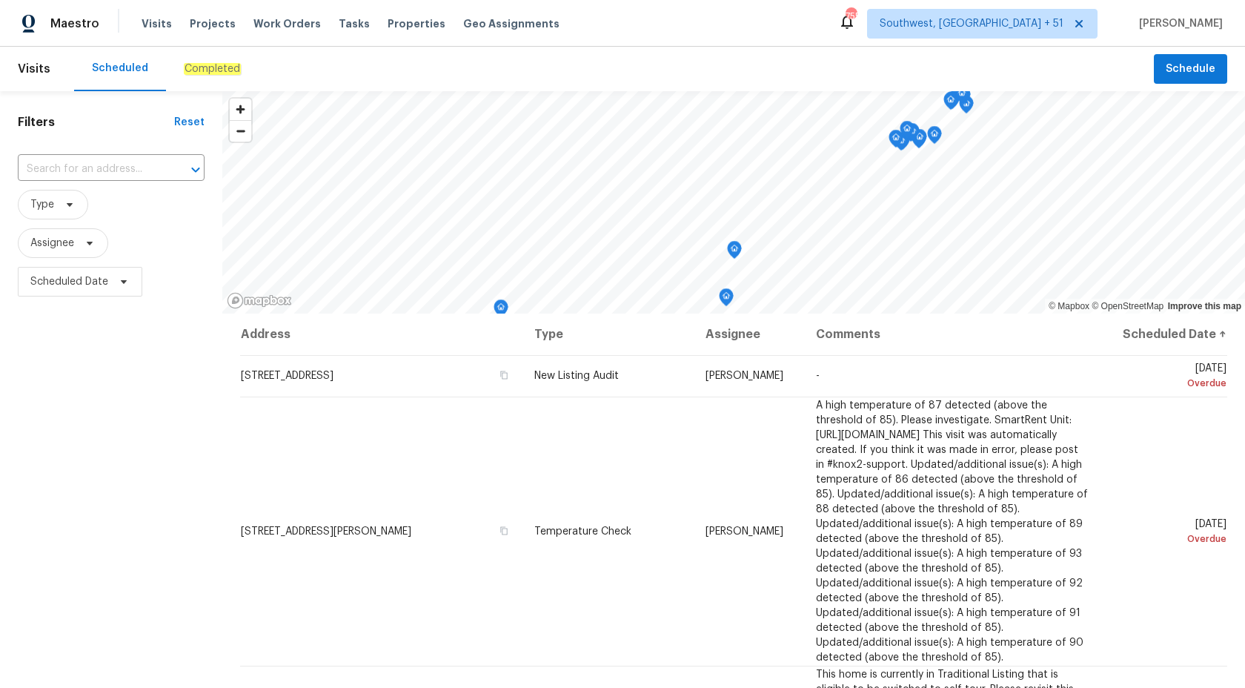
click at [219, 67] on em "Completed" at bounding box center [212, 69] width 57 height 12
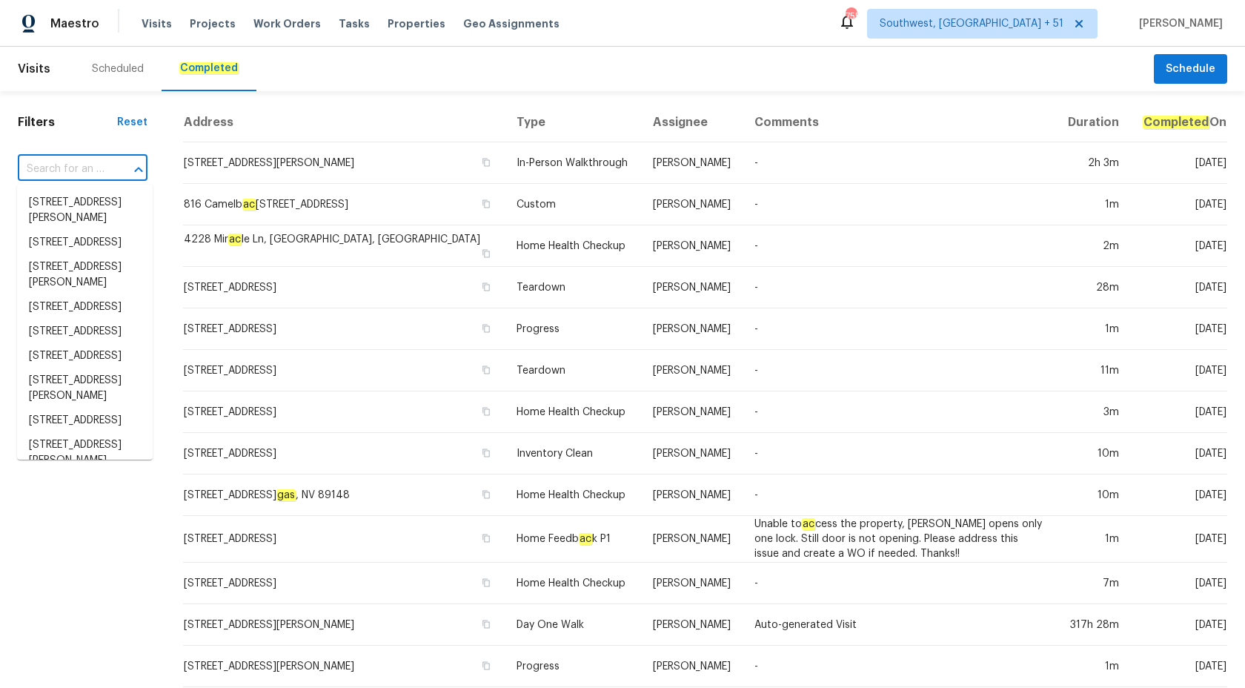
click at [83, 159] on input "text" at bounding box center [62, 169] width 88 height 23
paste input "3801 Fig Leaf Ct, Greensboro, NC 27406"
type input "3801 Fig Leaf Ct, Greensboro, NC 27406"
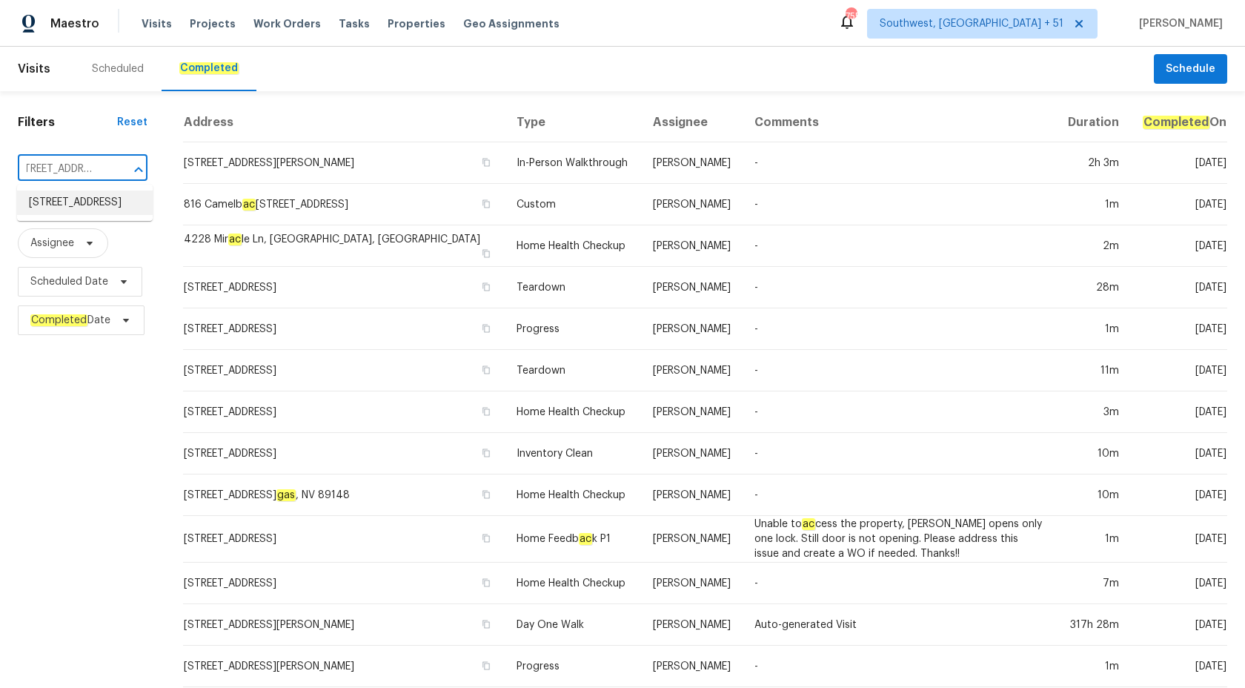
click at [95, 202] on li "3801 Fig Leaf Ct, Greensboro, NC 27406" at bounding box center [85, 202] width 136 height 24
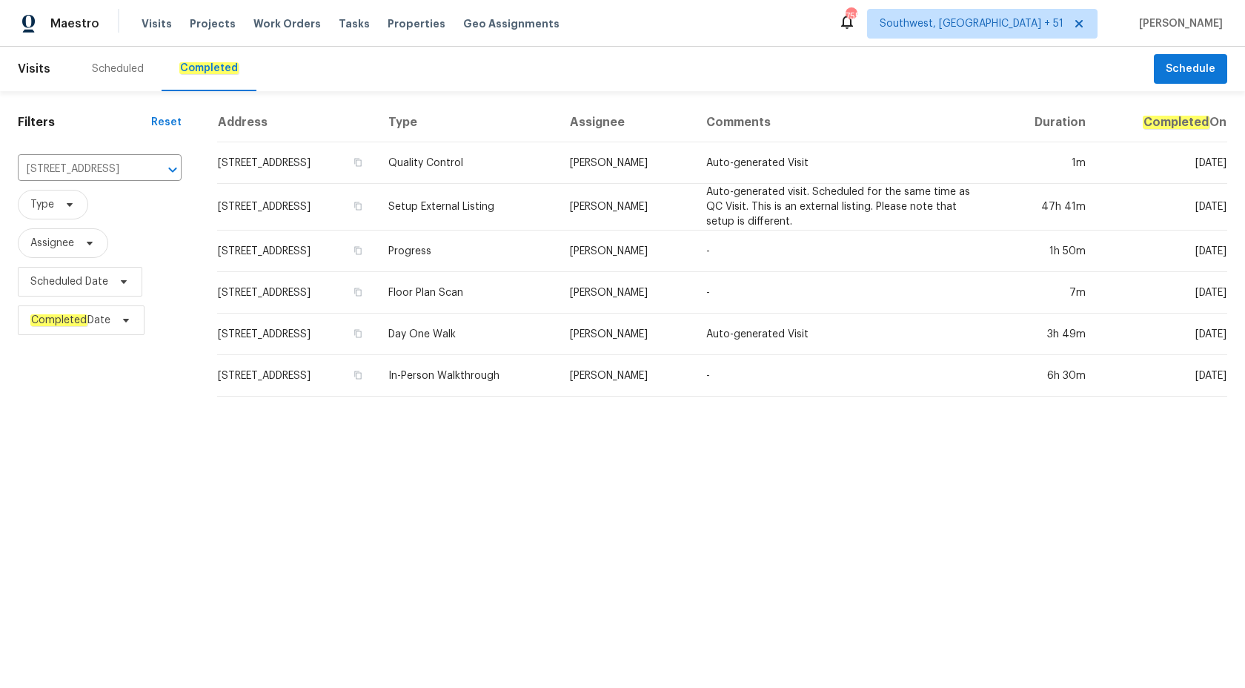
click at [787, 236] on td "-" at bounding box center [845, 250] width 303 height 41
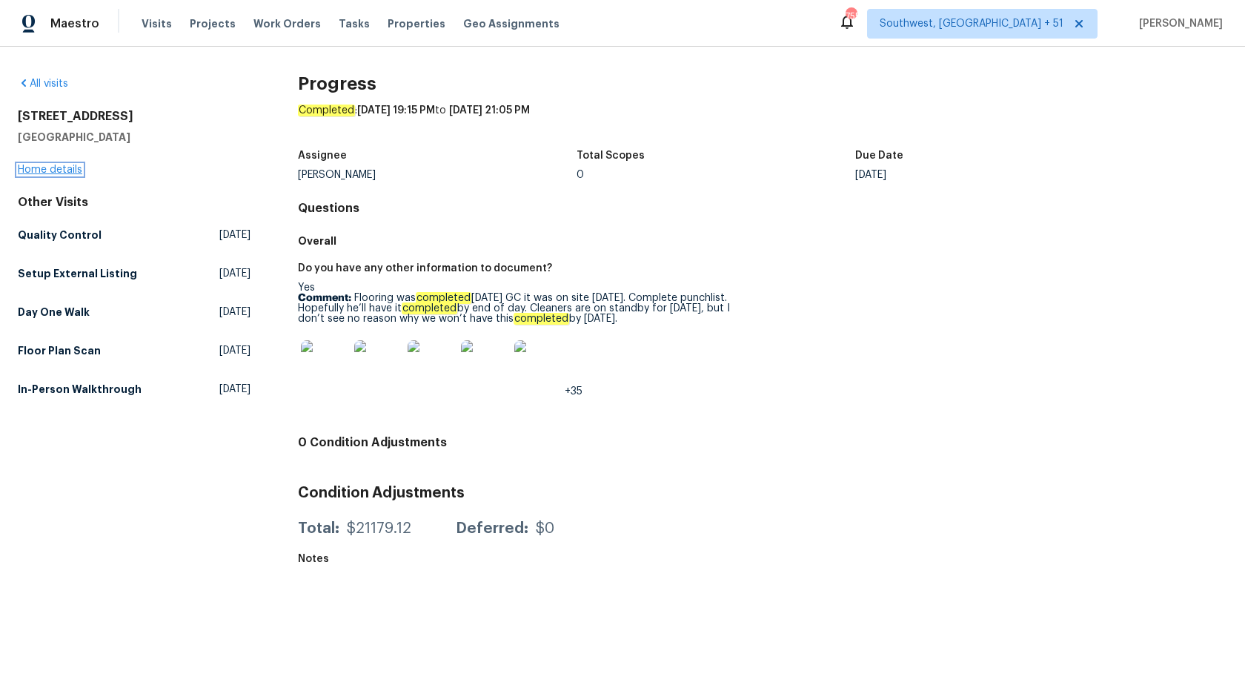
click at [50, 170] on link "Home details" at bounding box center [50, 170] width 64 height 10
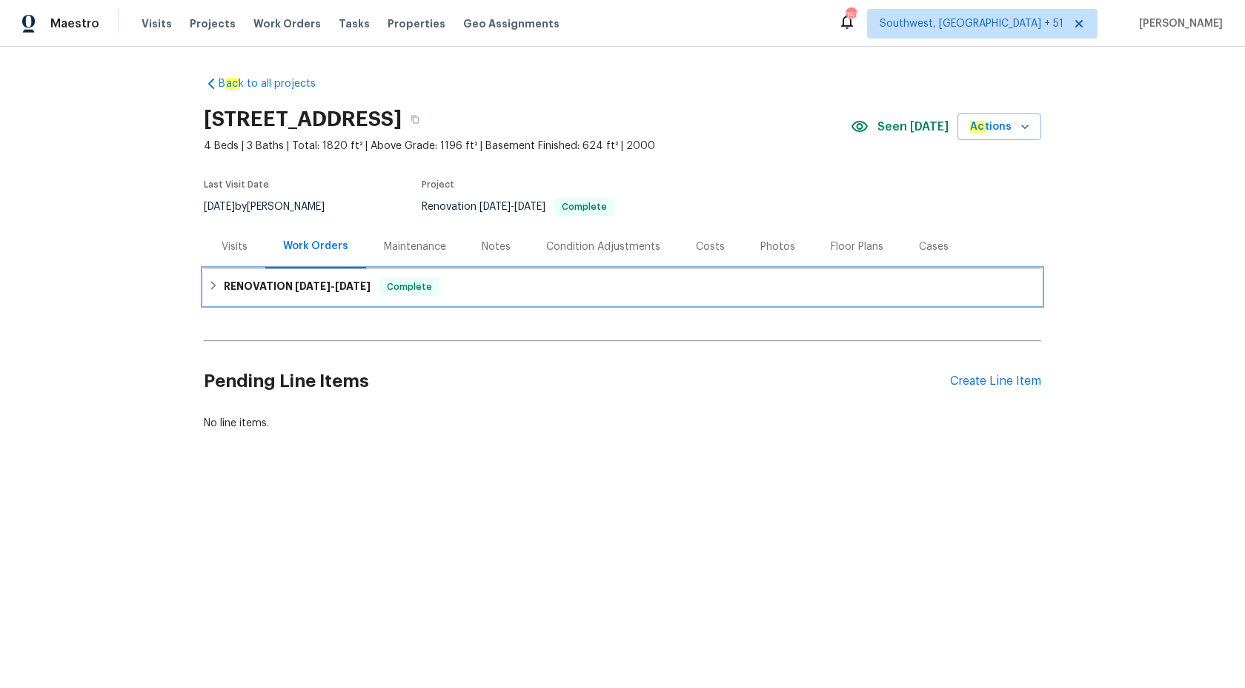
click at [316, 292] on h6 "RENOVATION 8/25/25 - 9/9/25" at bounding box center [297, 287] width 147 height 18
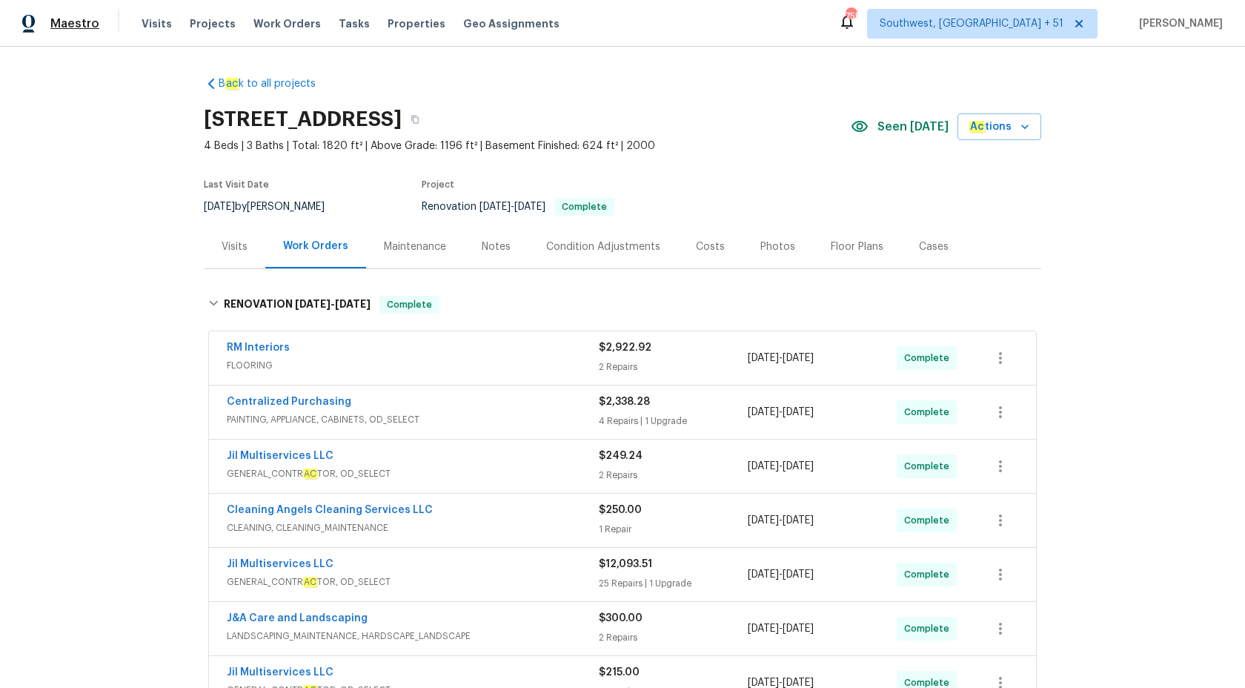
click at [77, 26] on span "Maestro" at bounding box center [74, 23] width 49 height 15
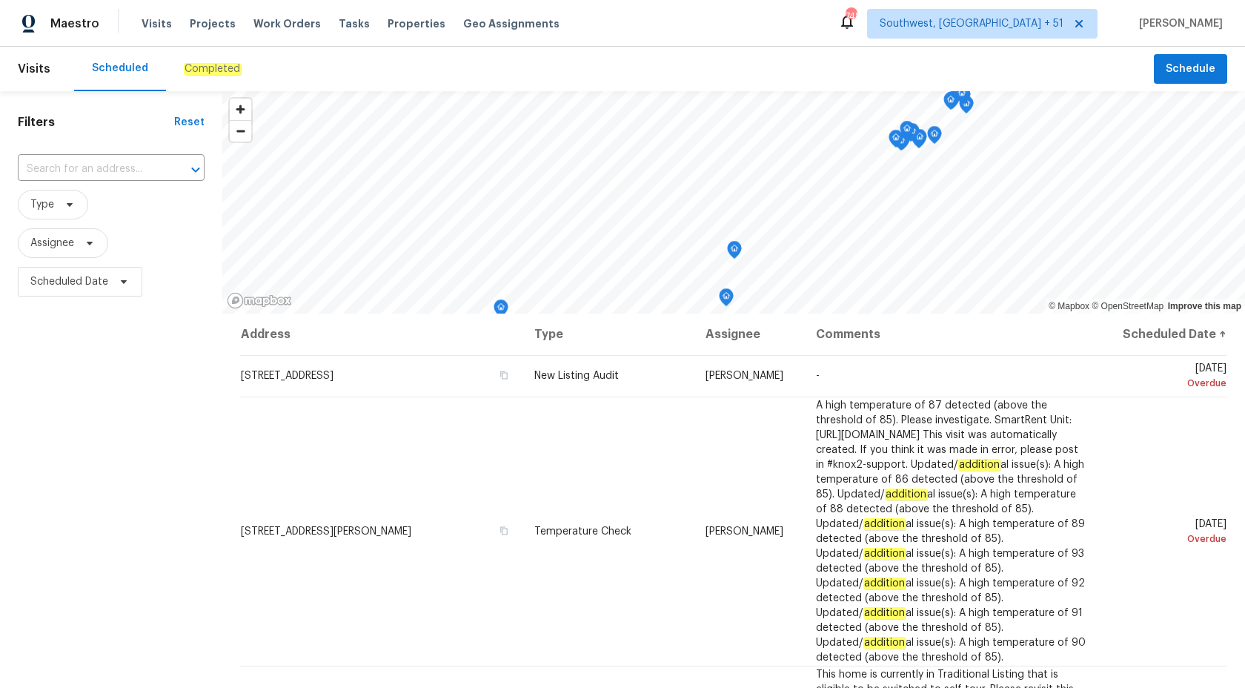
click at [193, 82] on div "Completed" at bounding box center [212, 69] width 93 height 44
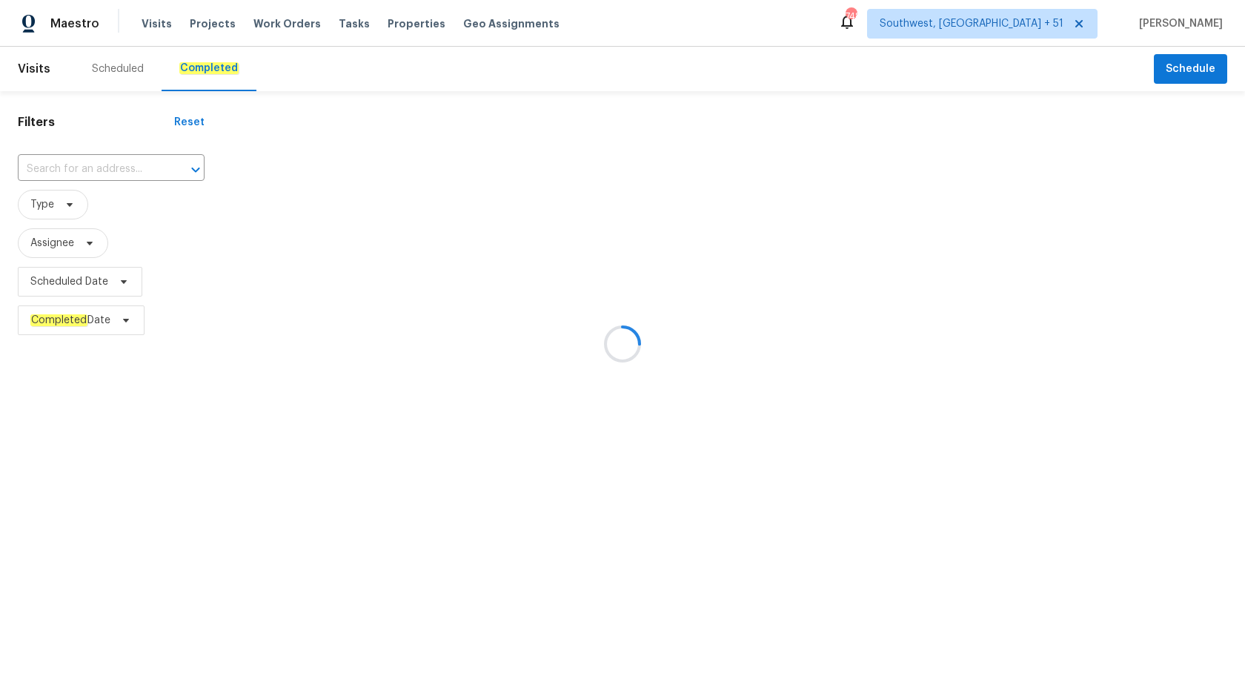
click at [84, 170] on div at bounding box center [622, 344] width 1245 height 688
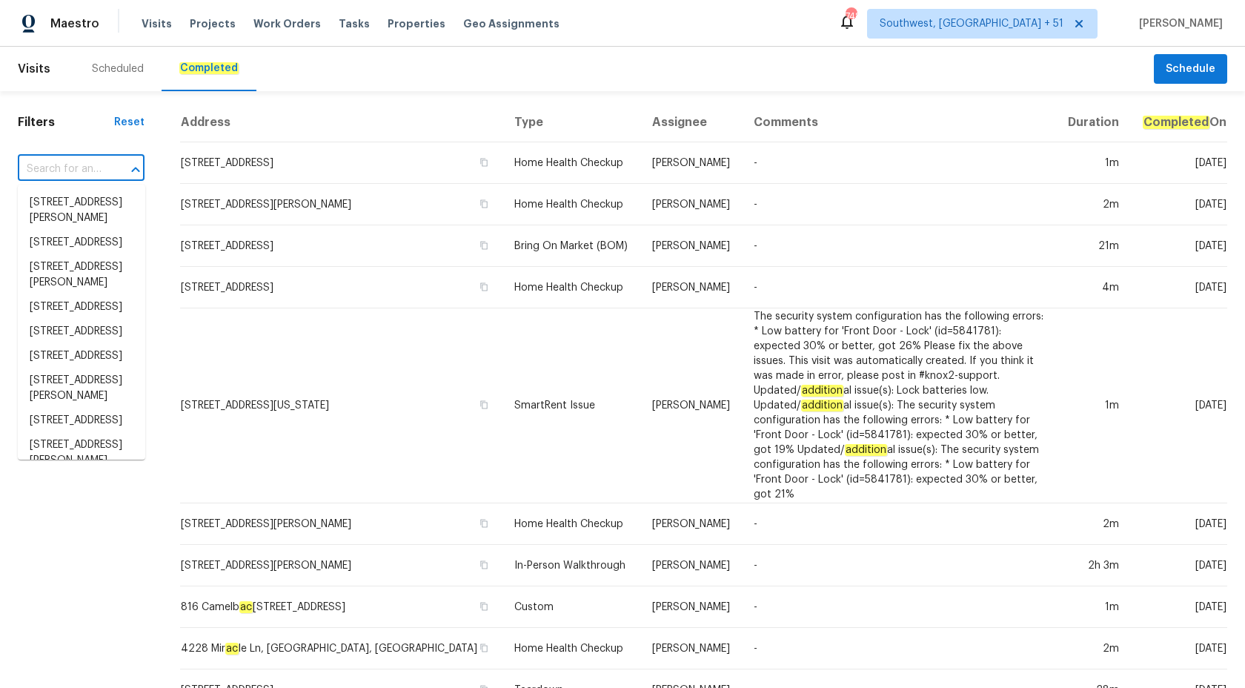
click at [84, 170] on input "text" at bounding box center [60, 169] width 85 height 23
paste input "[STREET_ADDRESS][PERSON_NAME]"
type input "[STREET_ADDRESS][PERSON_NAME]"
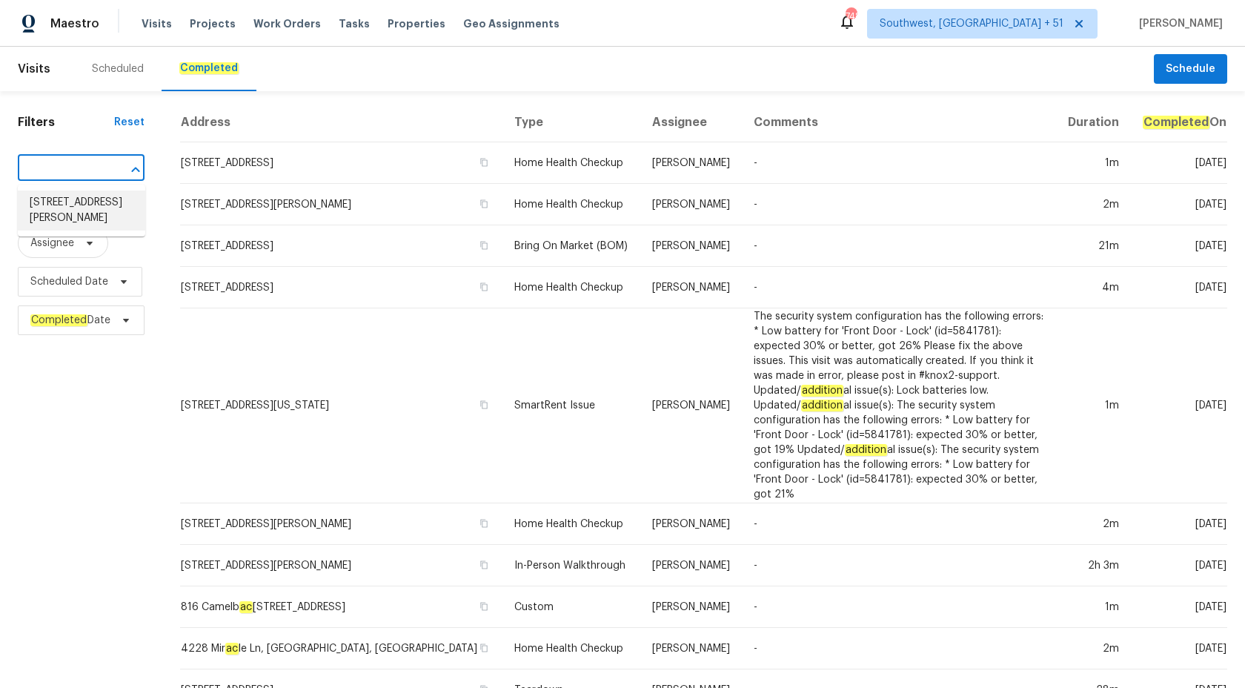
click at [86, 208] on li "[STREET_ADDRESS][PERSON_NAME]" at bounding box center [81, 210] width 127 height 40
